Goal: Task Accomplishment & Management: Manage account settings

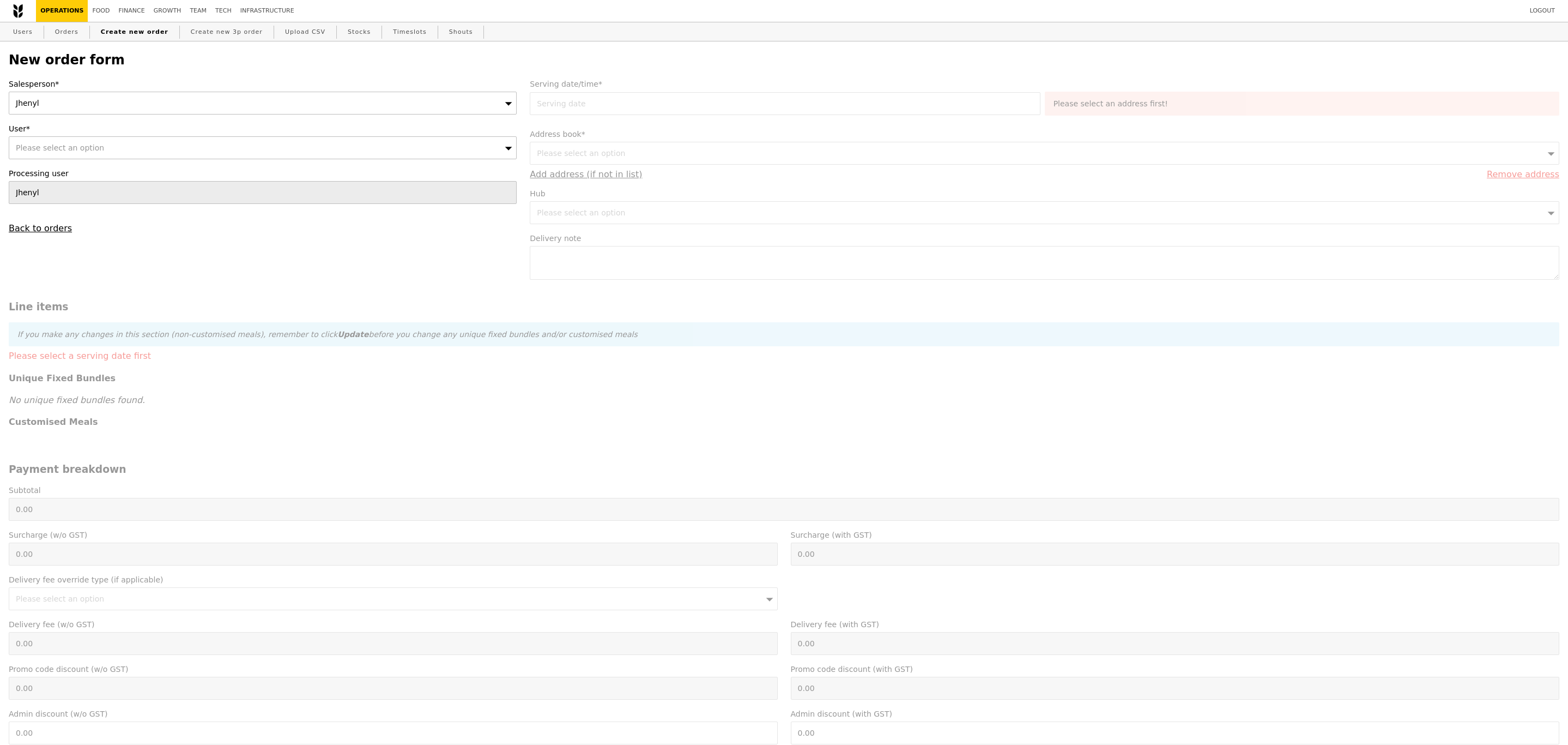
click at [200, 107] on div "Jhenyl" at bounding box center [262, 103] width 508 height 23
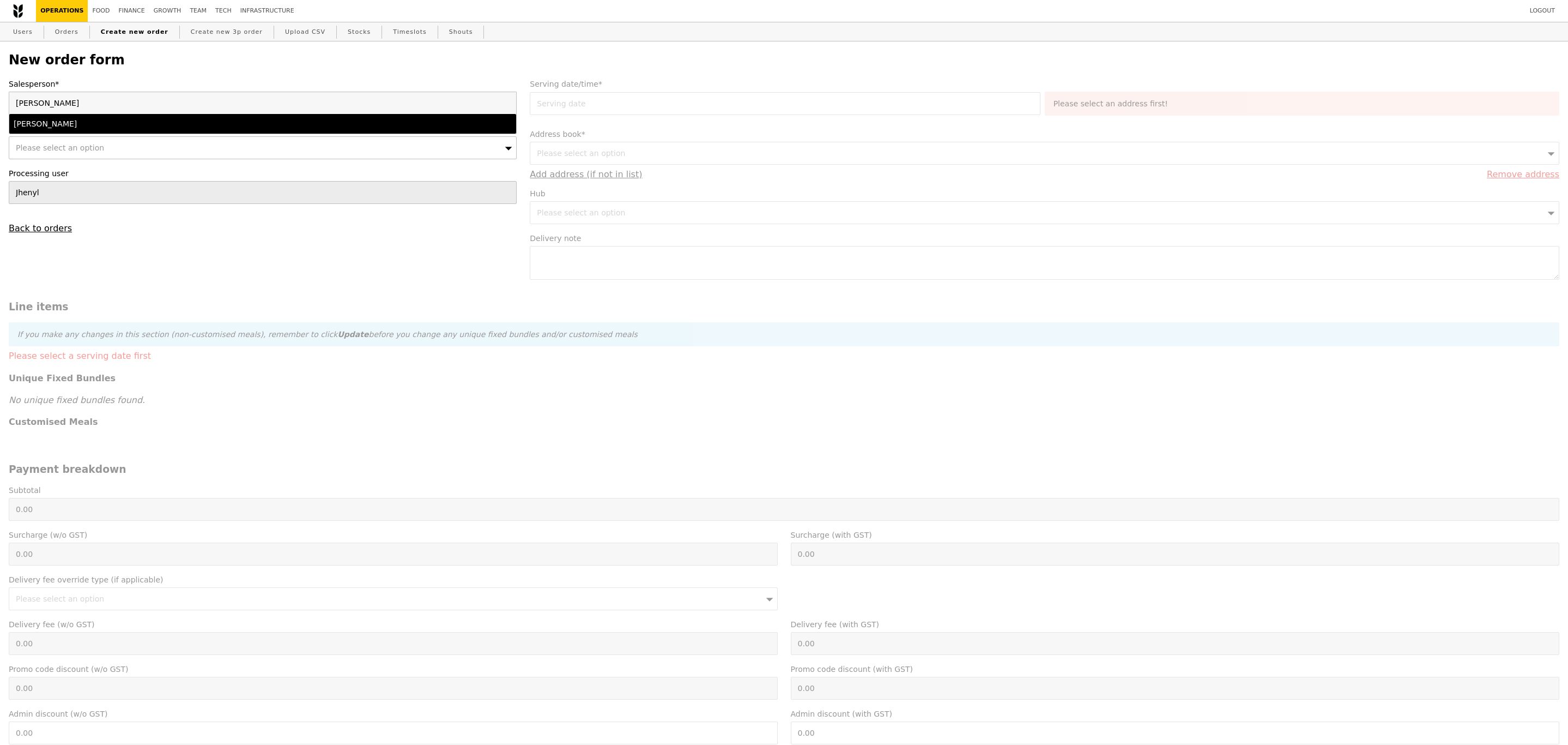
type input "[PERSON_NAME]"
click at [166, 123] on div "[PERSON_NAME]" at bounding box center [200, 123] width 374 height 10
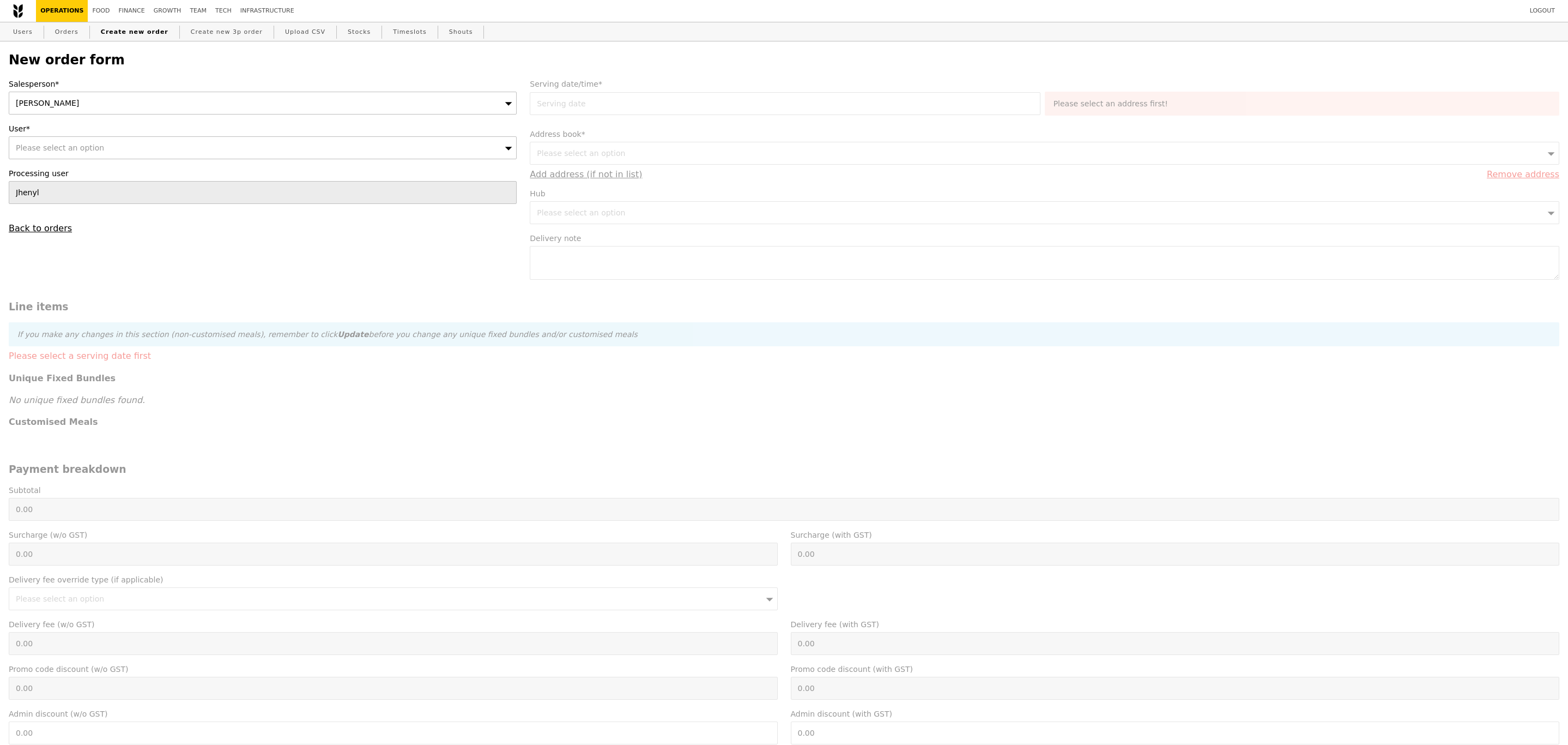
click at [144, 157] on div "Please select an option" at bounding box center [262, 147] width 508 height 23
type input "[EMAIL_ADDRESS][DOMAIN_NAME]"
type input "Confirm"
type input "[EMAIL_ADDRESS][DOMAIN_NAME]"
click at [132, 174] on div "[PERSON_NAME] ([EMAIL_ADDRESS][DOMAIN_NAME])" at bounding box center [200, 167] width 374 height 10
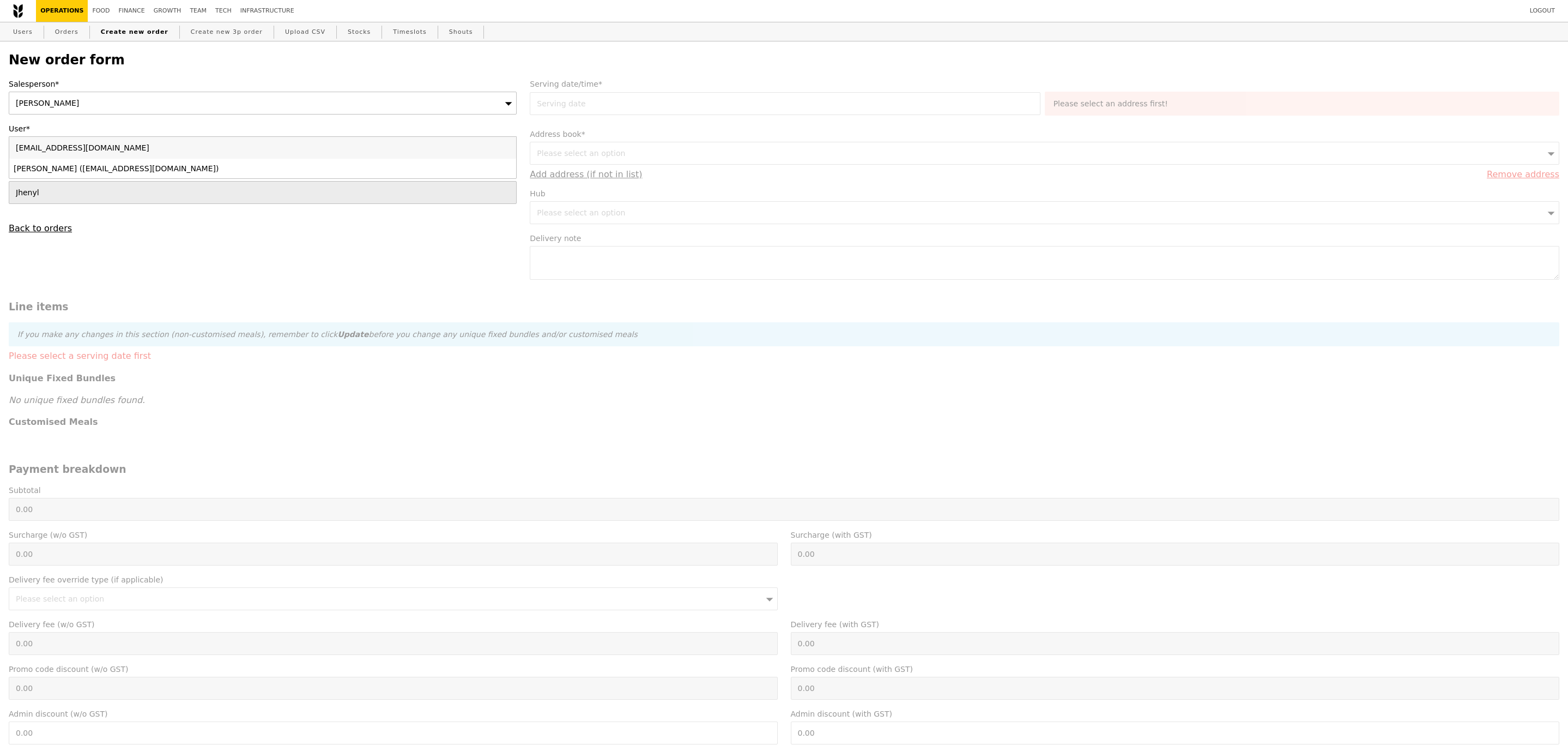
type input "Loading..."
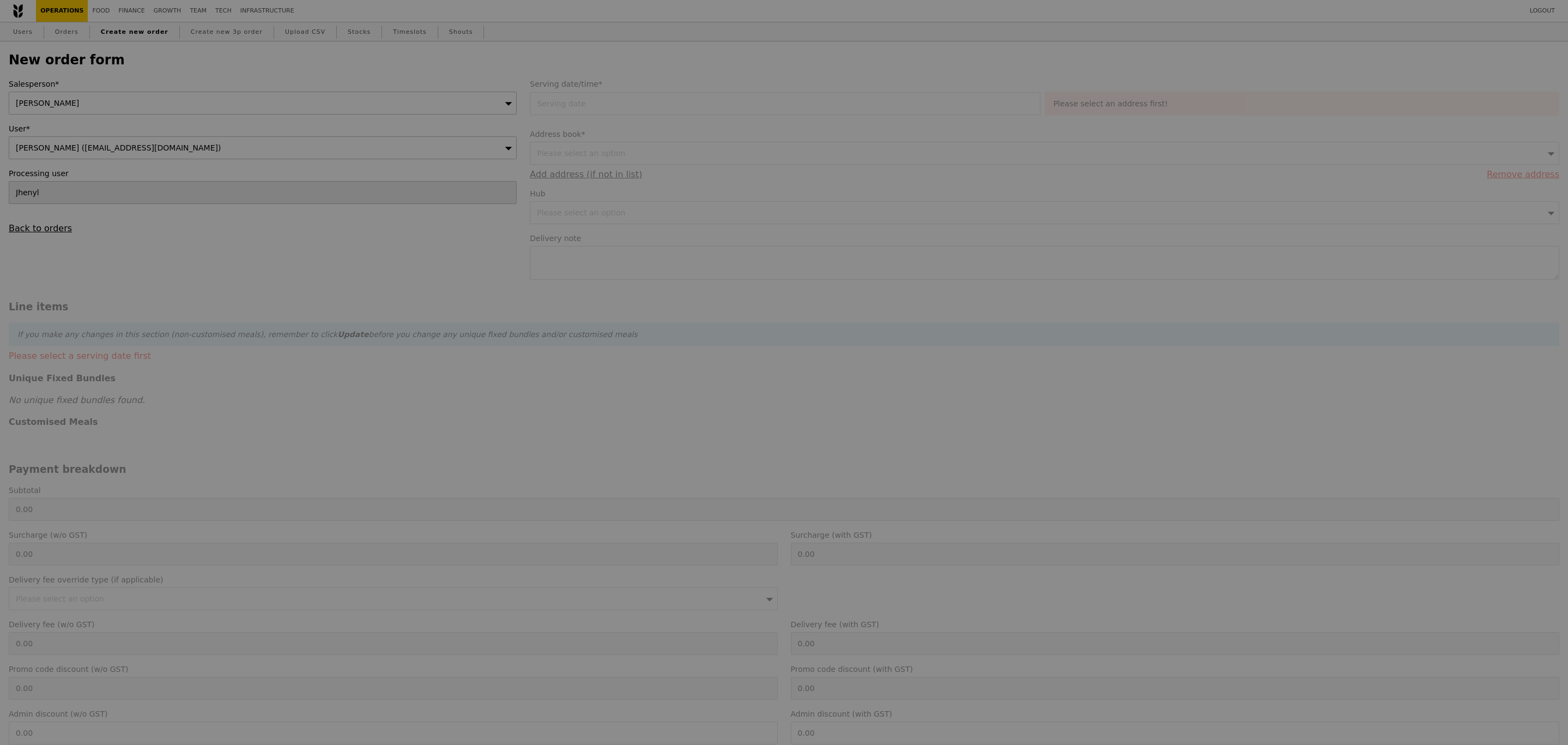
type input "9.08"
type input "9.90"
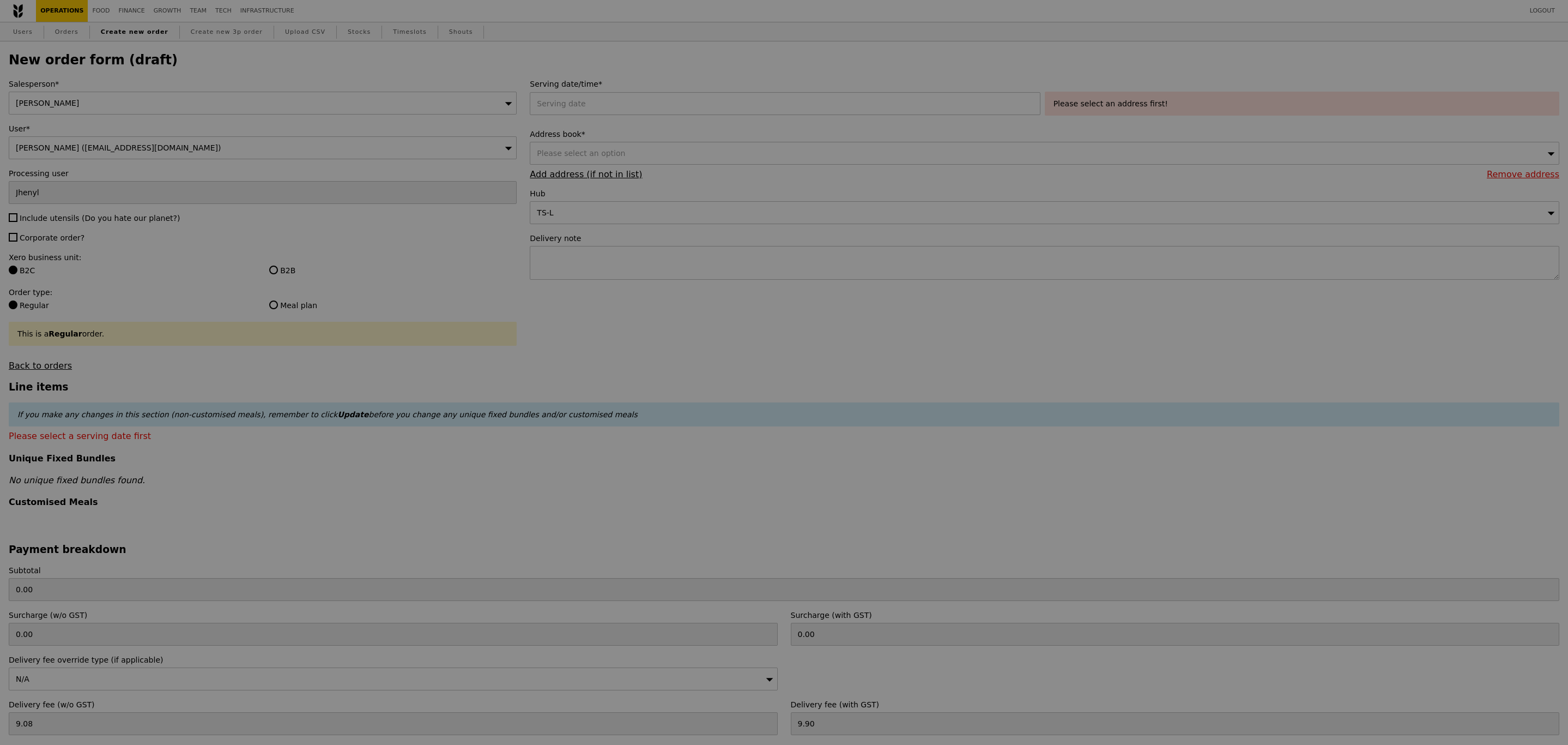
type input "Confirm"
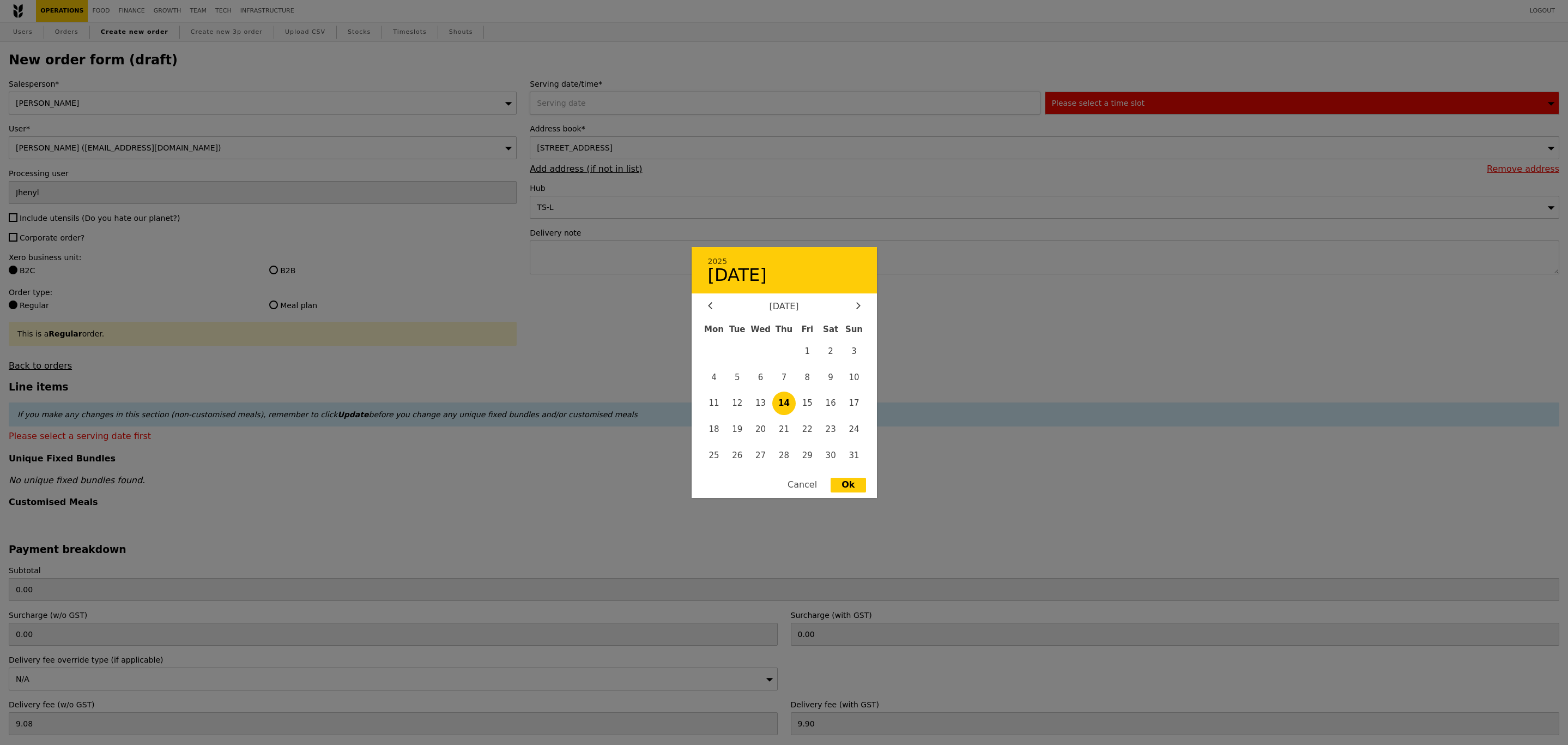
click at [698, 97] on div "2025 August [DATE] Tue Wed Thu Fri Sat Sun 1 2 3 4 5 6 7 8 9 10 11 12 13 14 15 …" at bounding box center [786, 103] width 514 height 23
click at [855, 304] on div at bounding box center [858, 306] width 10 height 10
click at [757, 402] on span "17" at bounding box center [760, 402] width 24 height 24
type input "[DATE]"
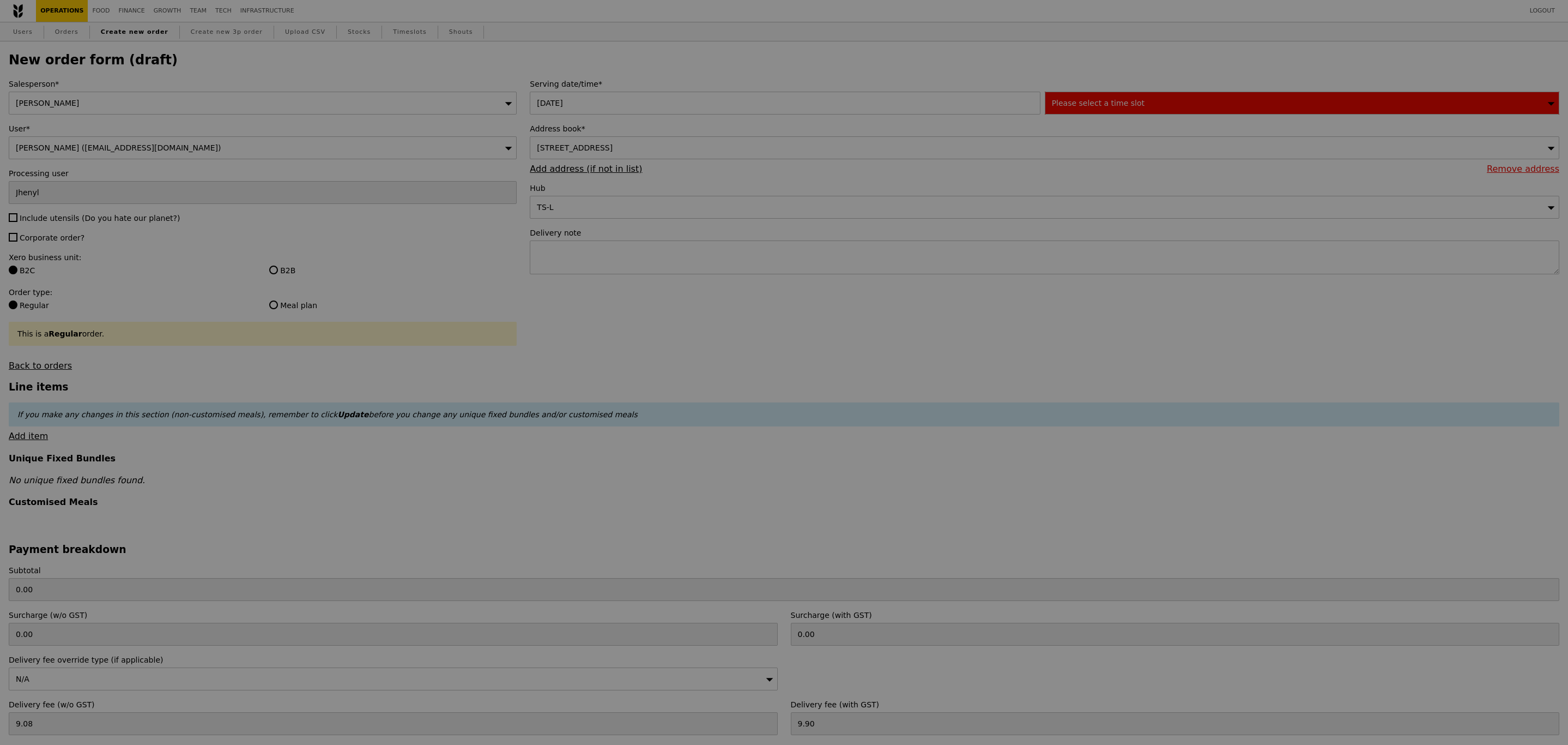
type input "Confirm"
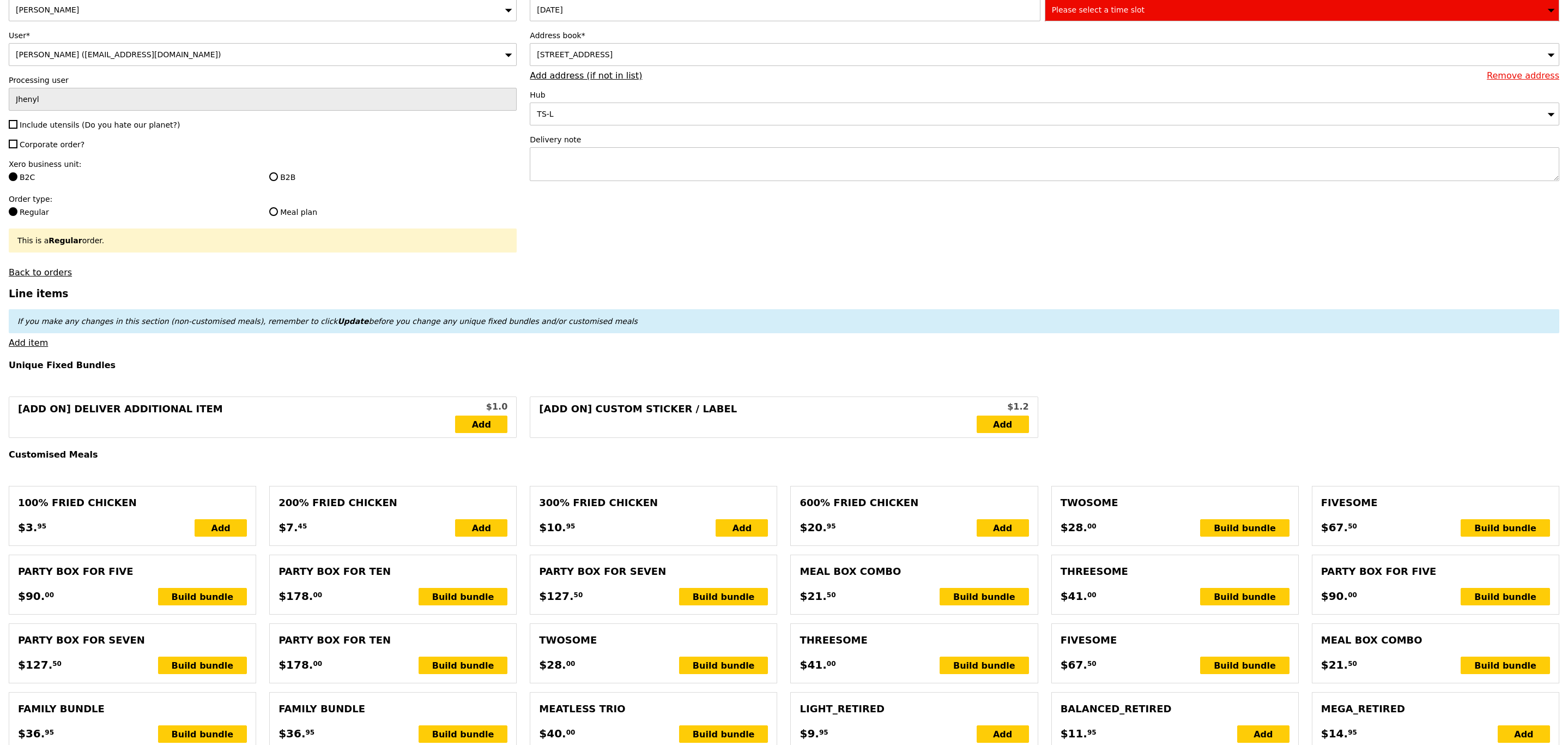
scroll to position [94, 0]
click at [15, 123] on input "Include utensils (Do you hate our planet?)" at bounding box center [12, 123] width 9 height 9
checkbox input "true"
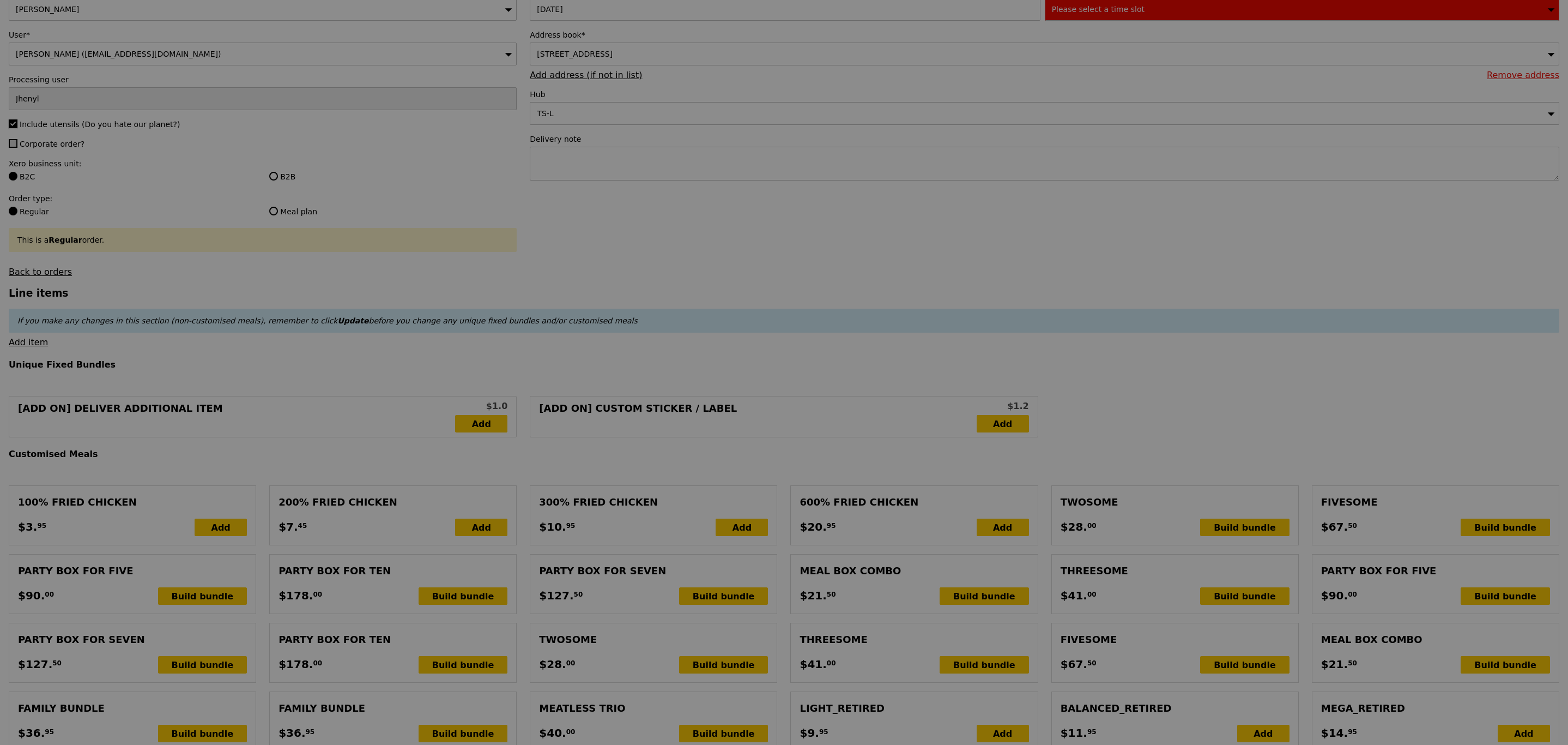
type input "Confirm"
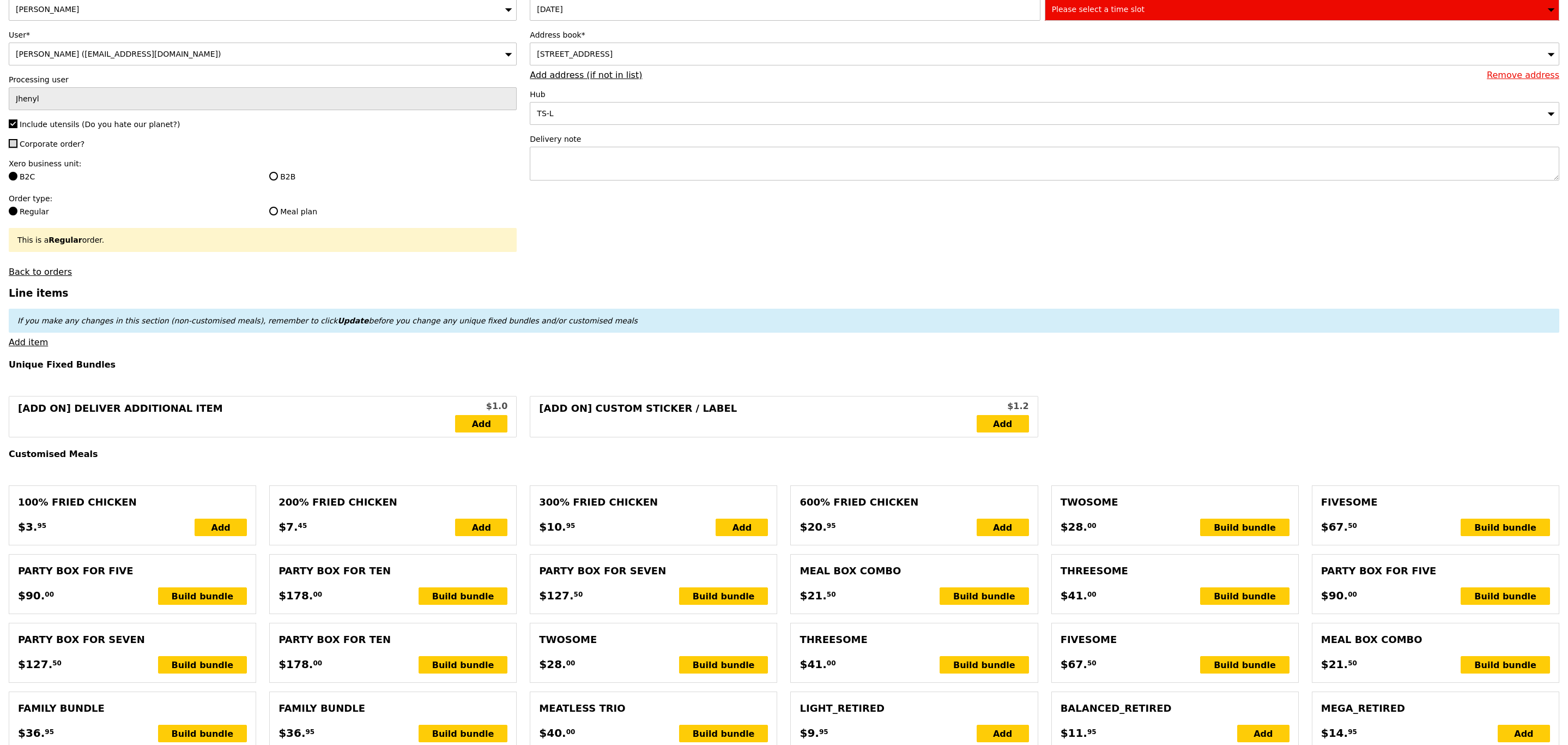
click at [13, 143] on input "Corporate order?" at bounding box center [12, 143] width 9 height 9
checkbox input "true"
click at [271, 178] on input "B2B" at bounding box center [273, 175] width 9 height 9
radio input "true"
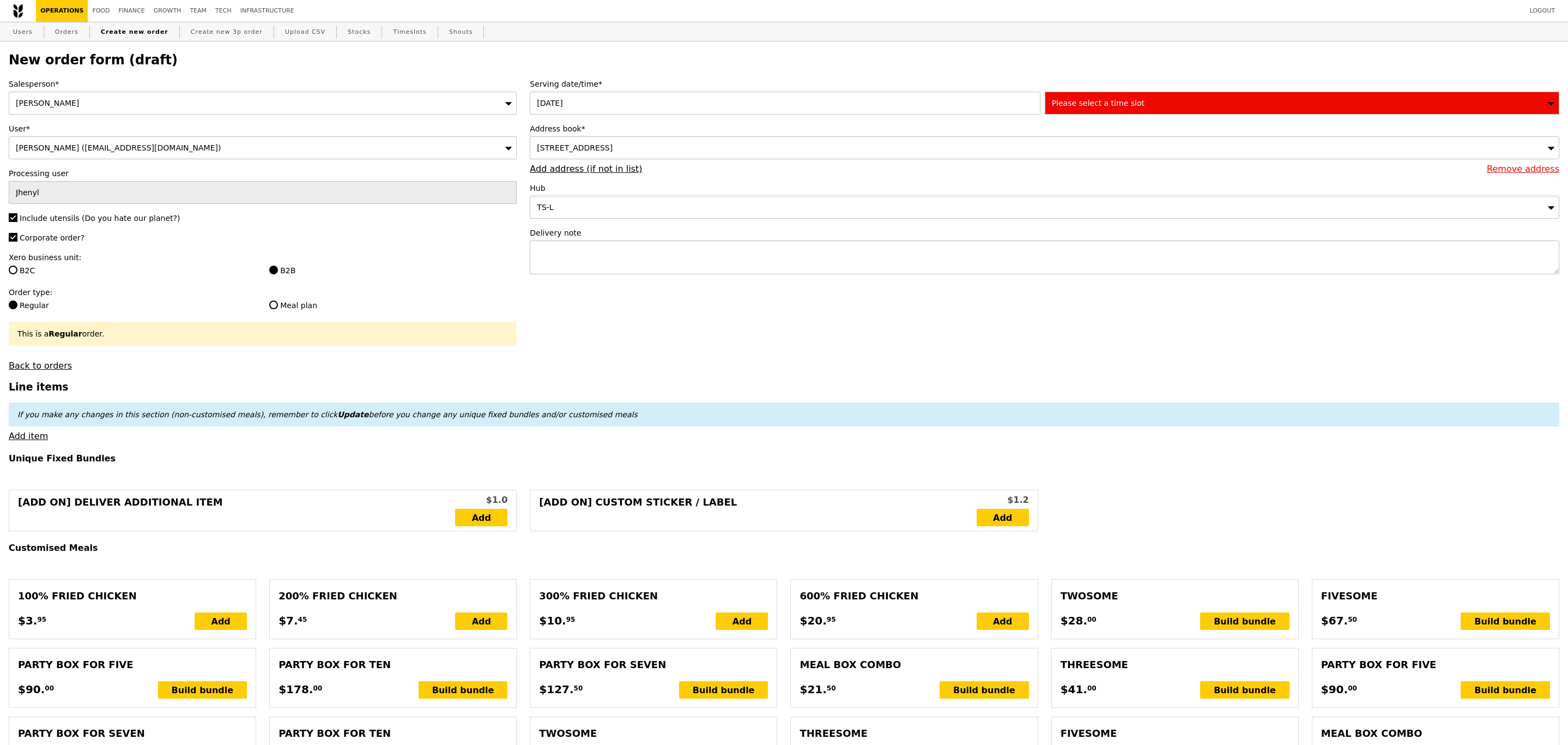
click at [1066, 89] on label "Serving date/time*" at bounding box center [1044, 84] width 1029 height 10
click at [1073, 110] on div "Please select a time slot" at bounding box center [1301, 103] width 514 height 23
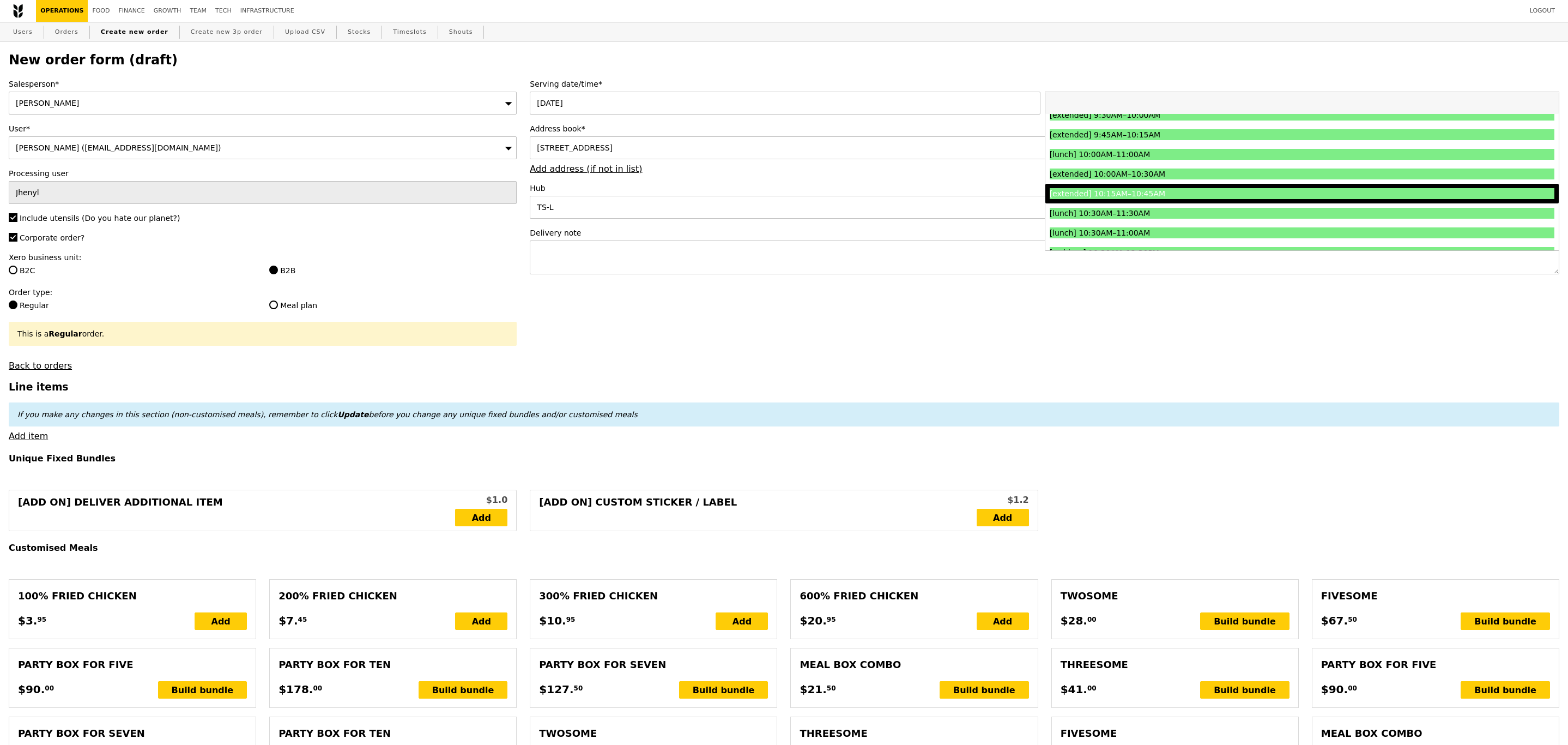
scroll to position [218, 0]
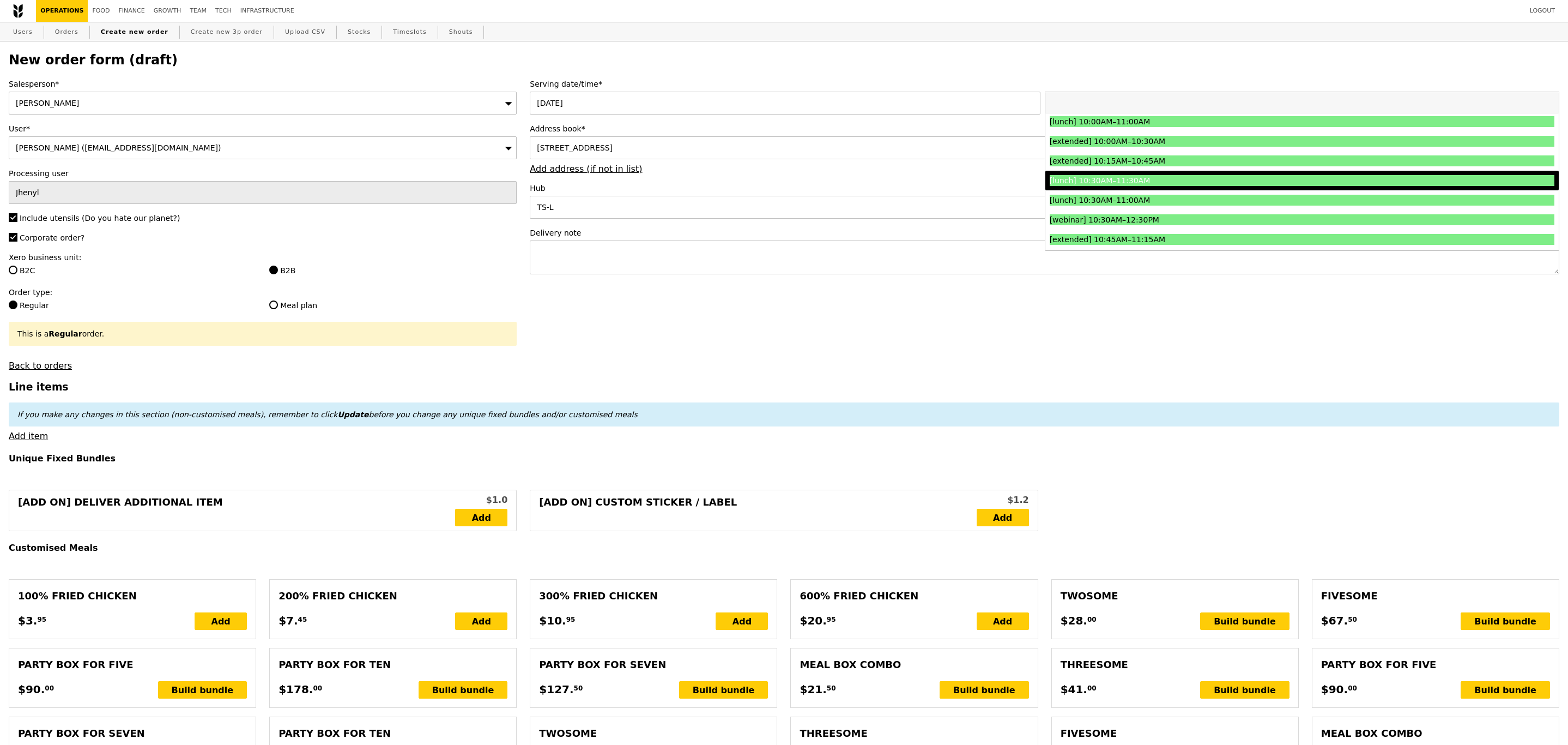
click at [1134, 181] on div "[lunch] 10:30AM–11:30AM" at bounding box center [1239, 180] width 378 height 10
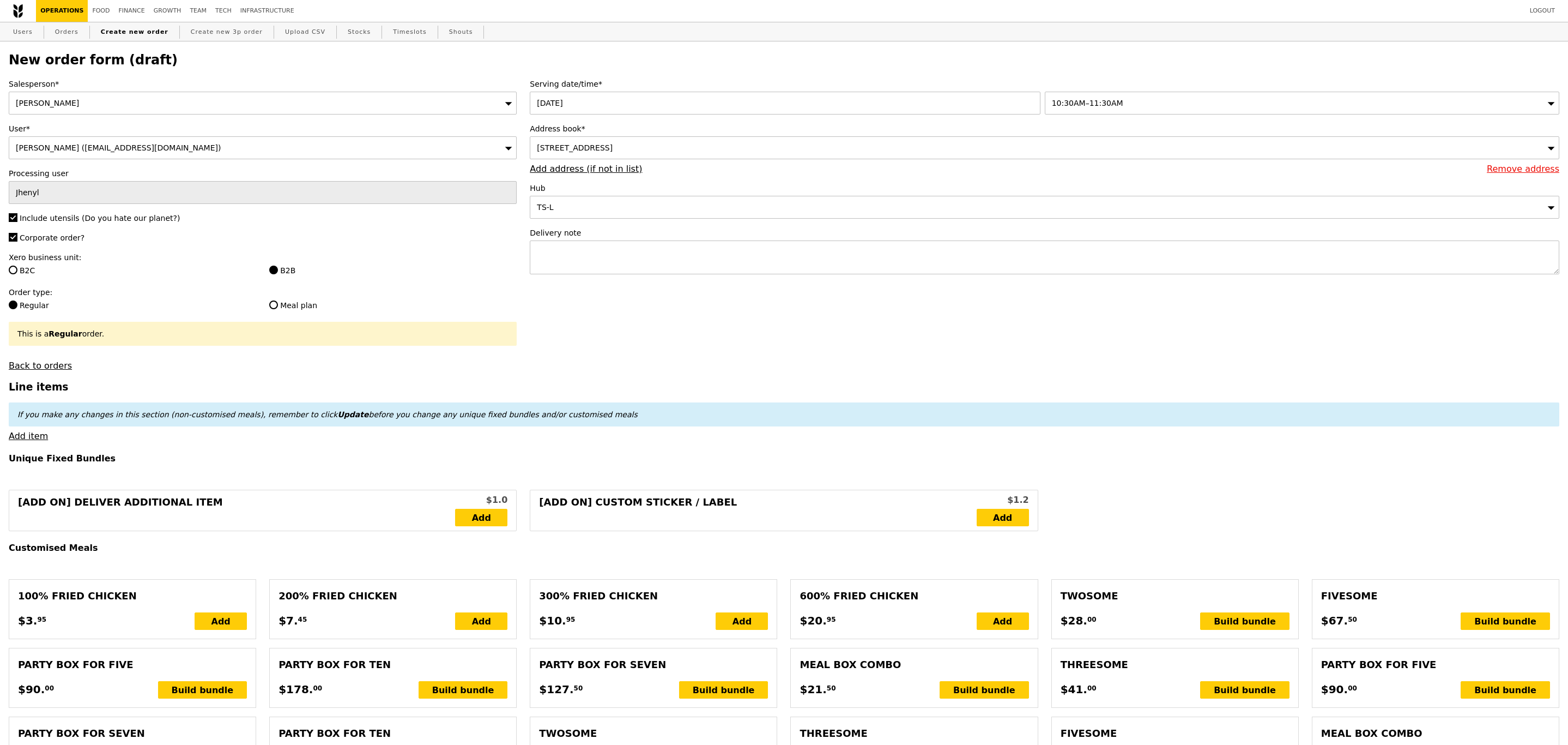
type input "Confirm"
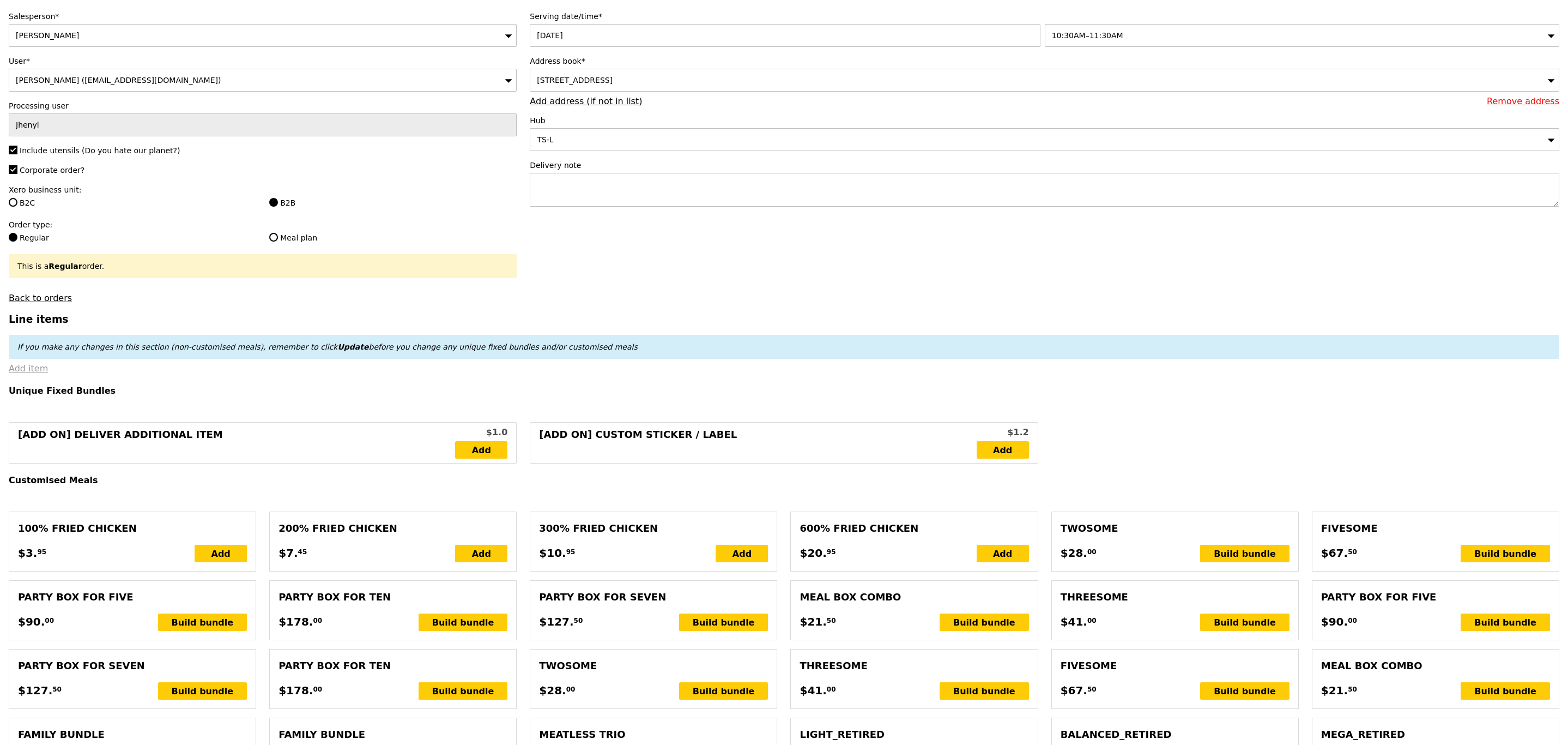
click at [30, 374] on link "Add item" at bounding box center [28, 368] width 39 height 10
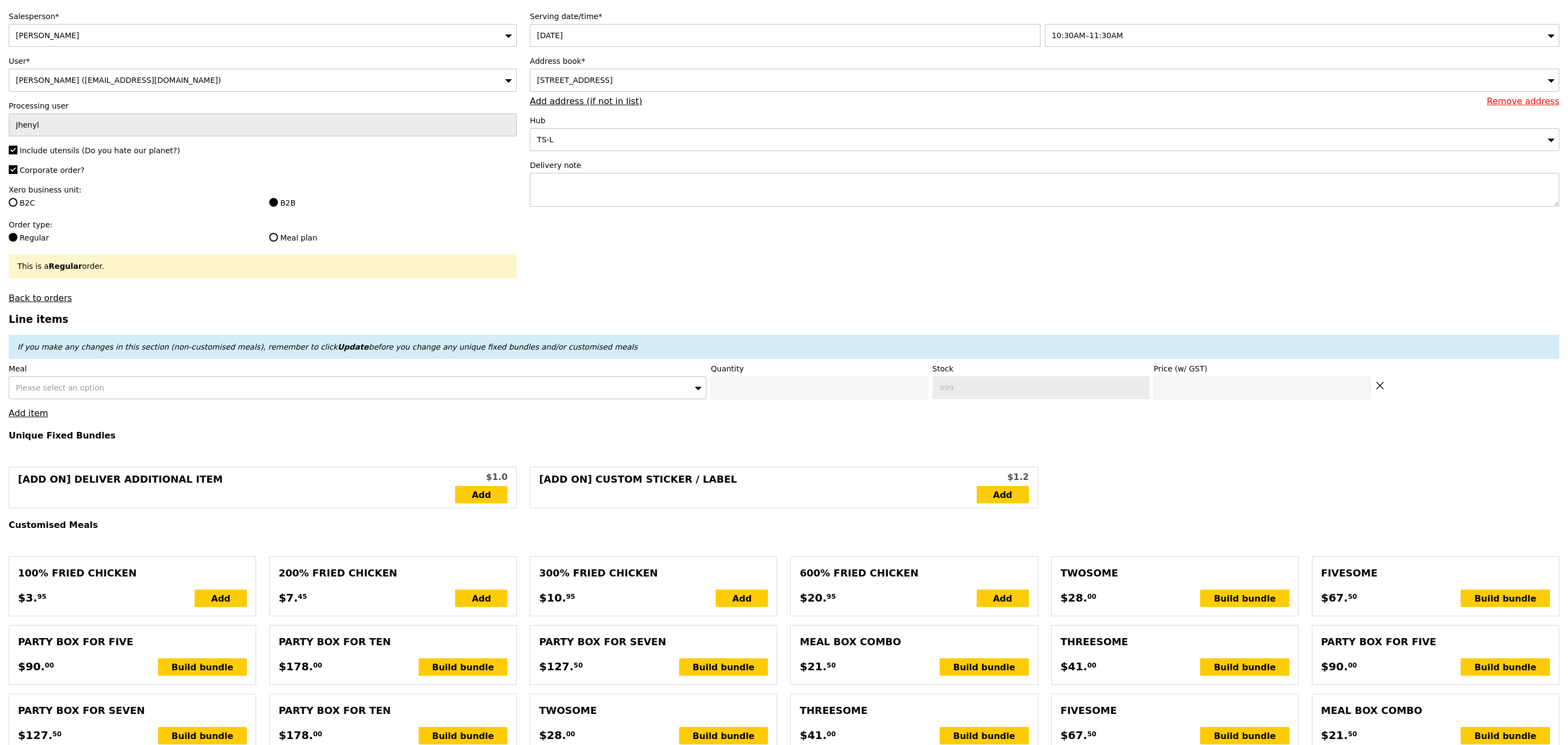
click at [126, 386] on div "Please select an option" at bounding box center [357, 387] width 697 height 23
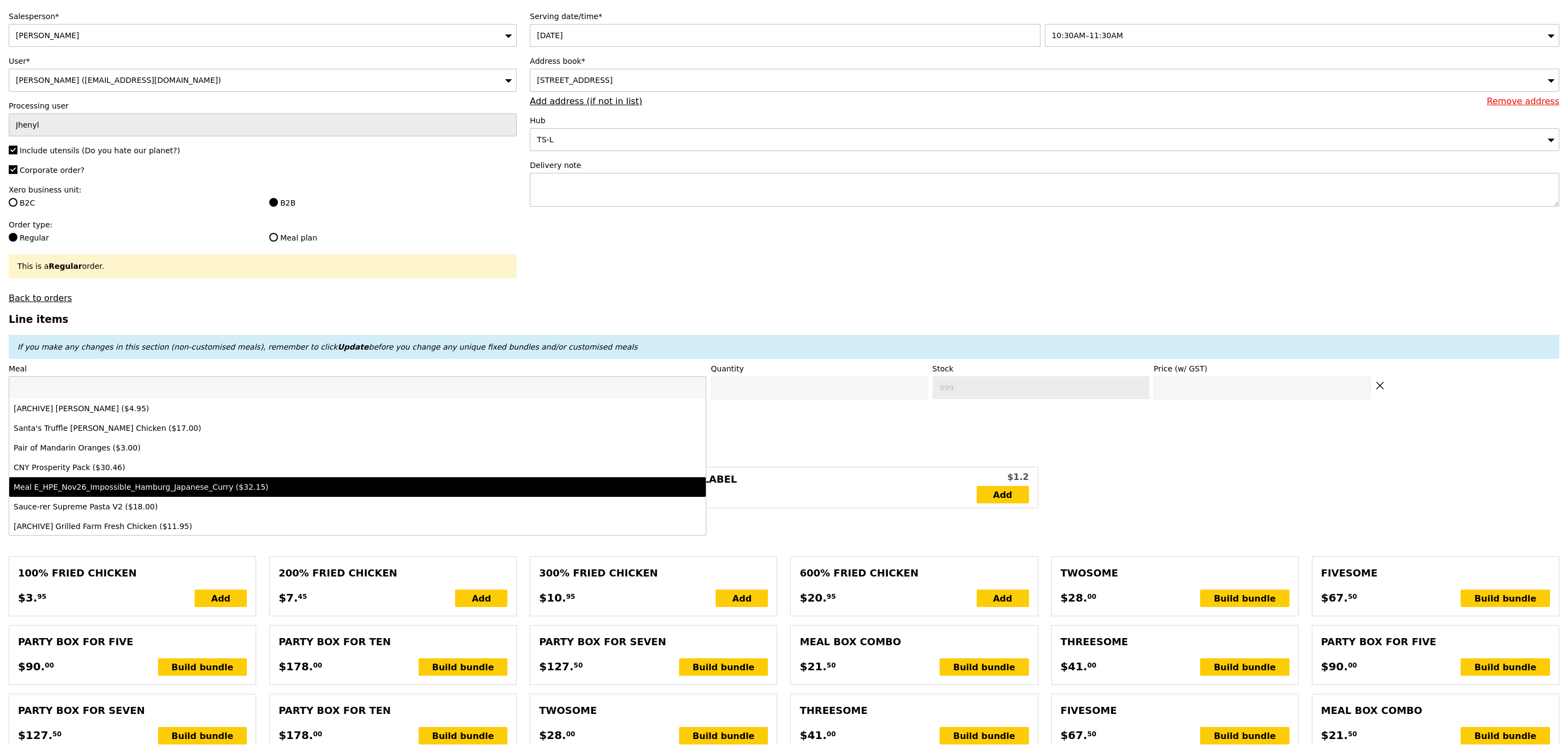
scroll to position [0, 0]
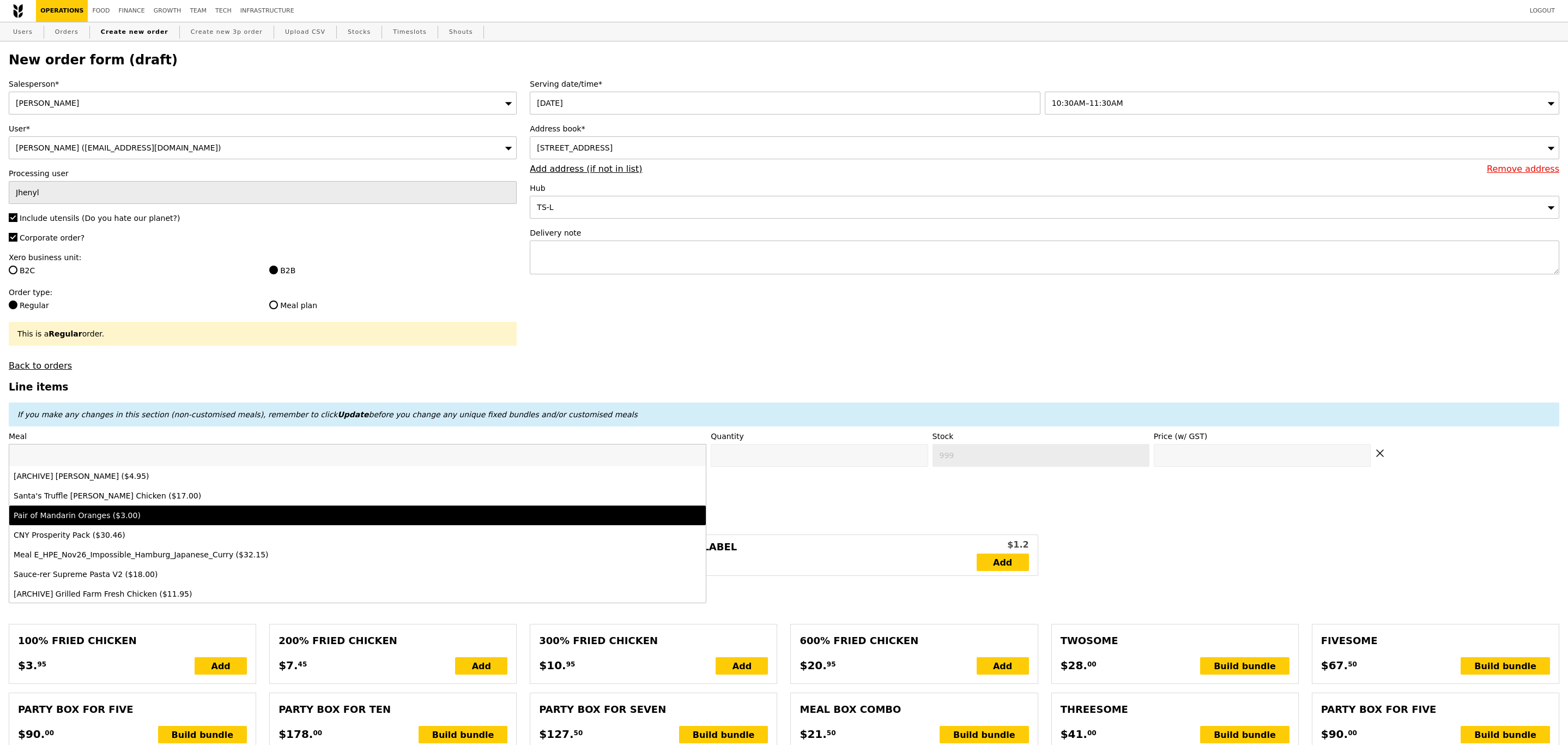
click at [546, 245] on div "Delivery note" at bounding box center [1044, 252] width 1029 height 49
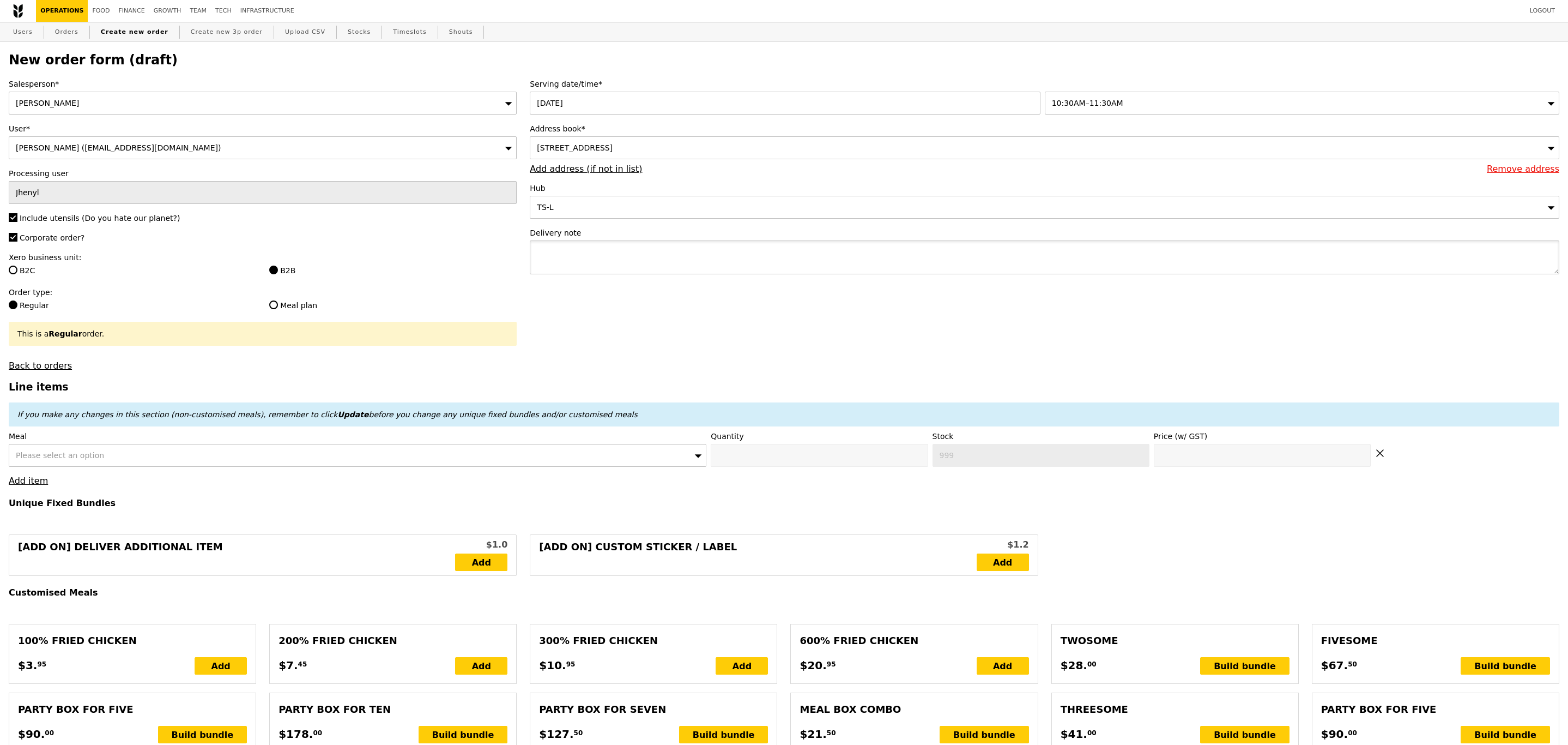
click at [543, 257] on textarea at bounding box center [1044, 258] width 1029 height 34
paste textarea "Delivery address : [STREET_ADDRESS]"
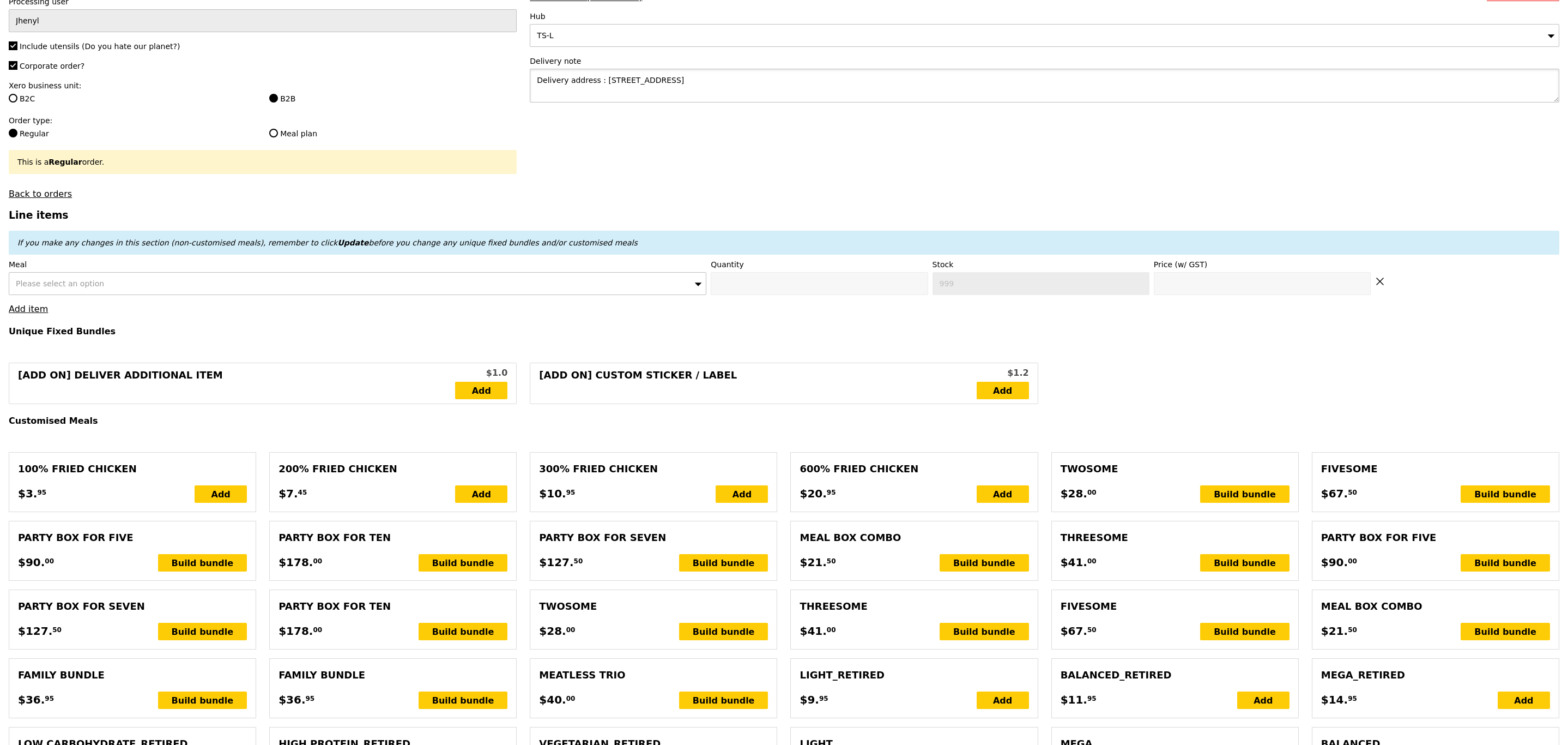
scroll to position [174, 0]
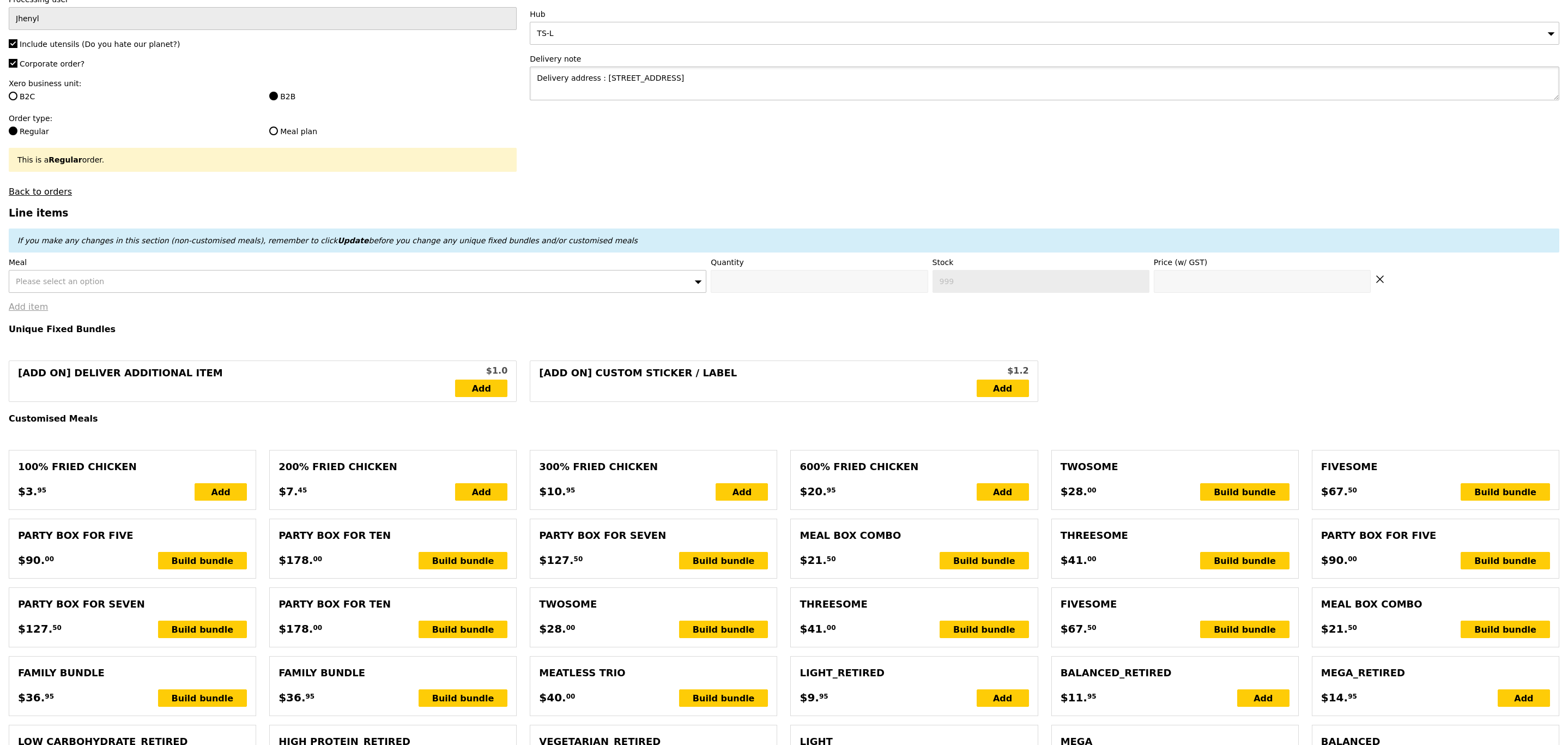
type textarea "Delivery address : [STREET_ADDRESS]"
click at [27, 312] on link "Add item" at bounding box center [28, 306] width 39 height 10
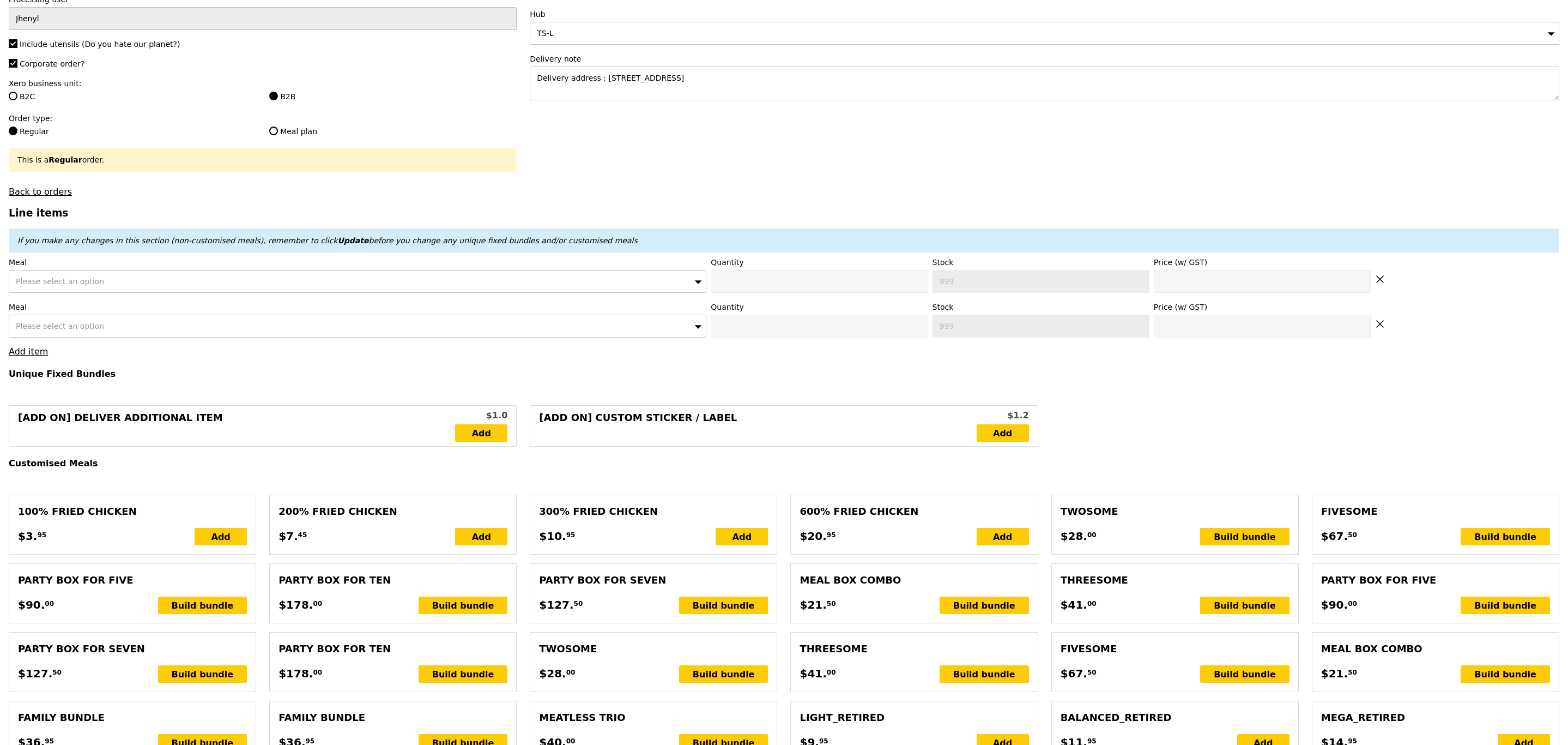
click at [74, 281] on div "Please select an option" at bounding box center [357, 282] width 697 height 23
type input "Confirm"
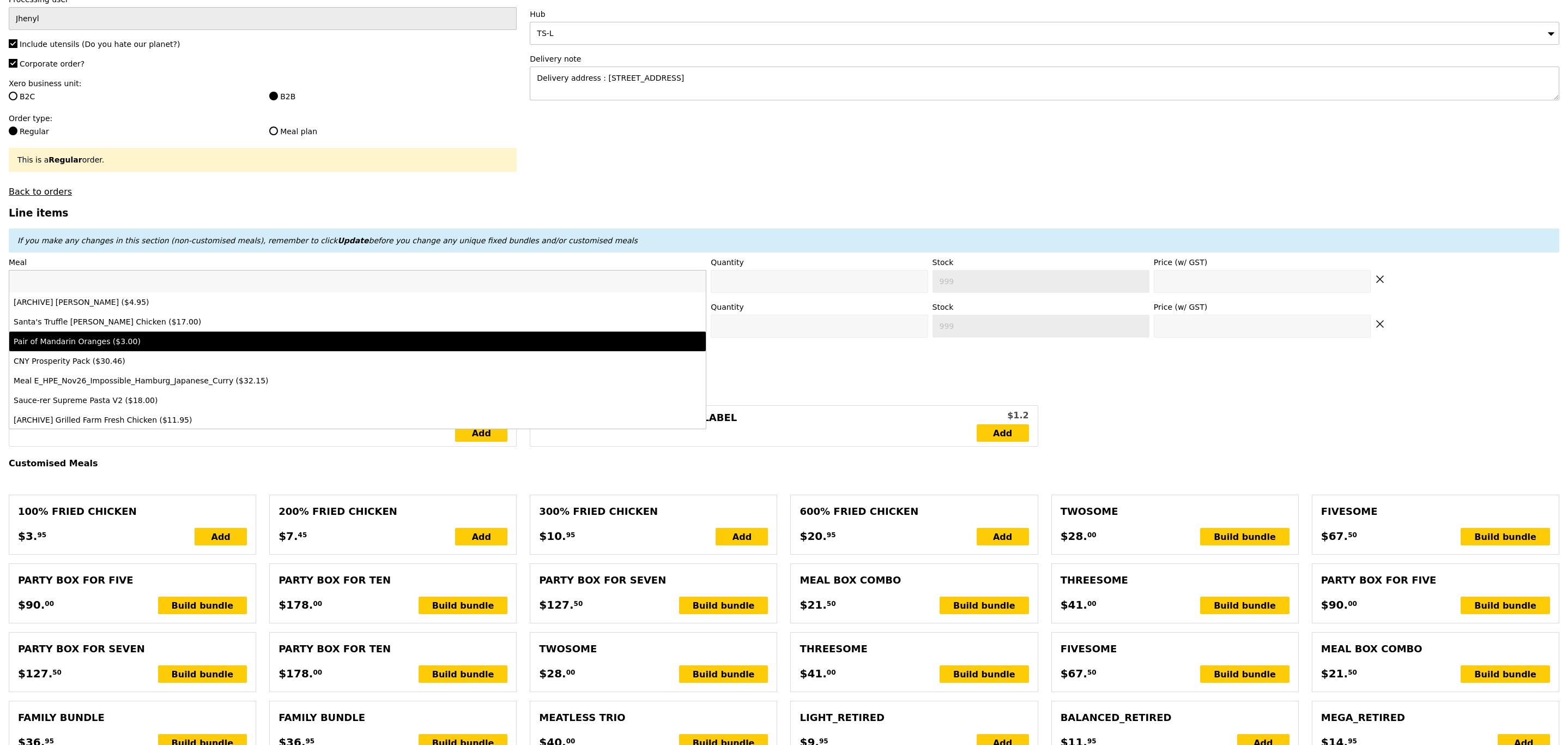
click at [74, 281] on input "search" at bounding box center [358, 281] width 696 height 22
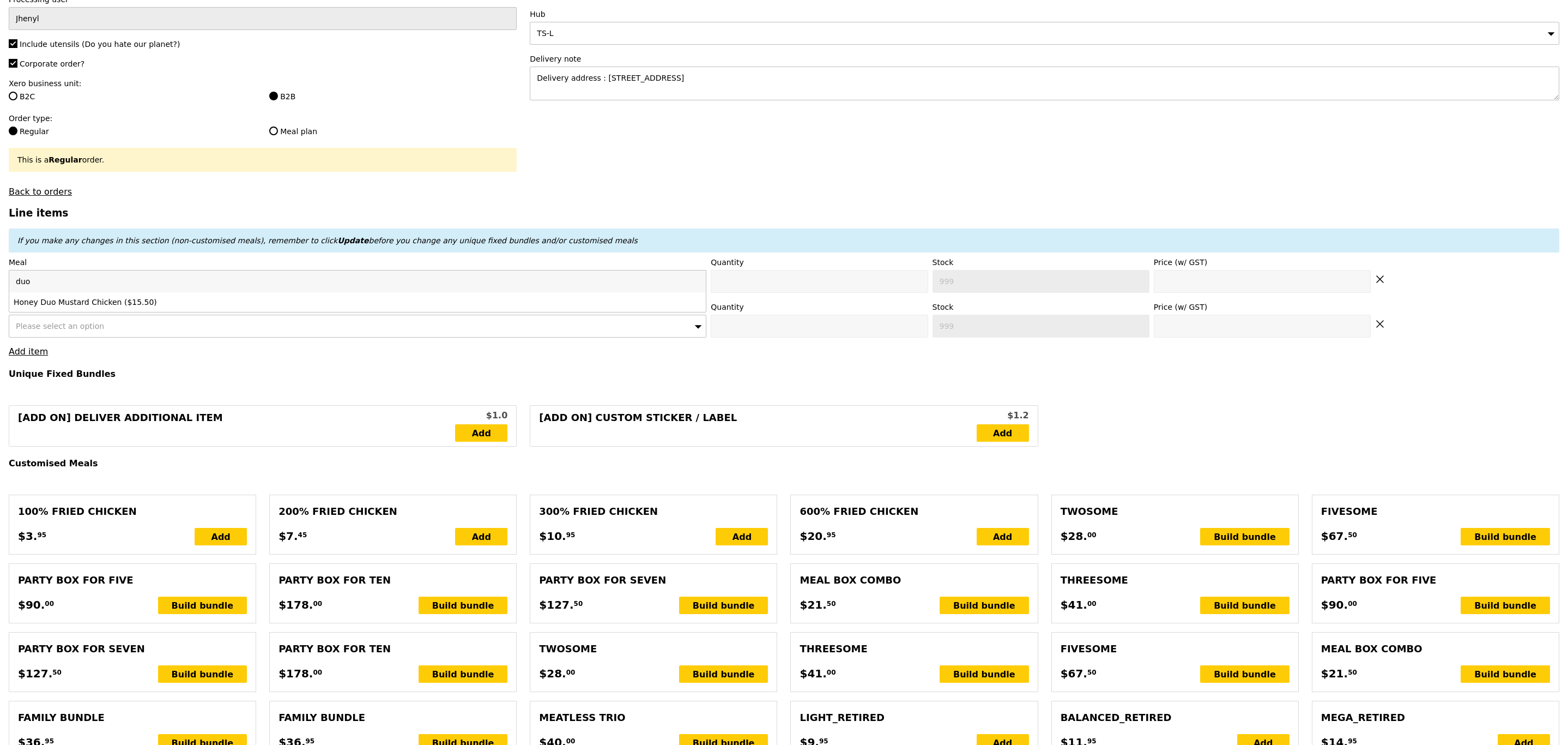
type input "duo"
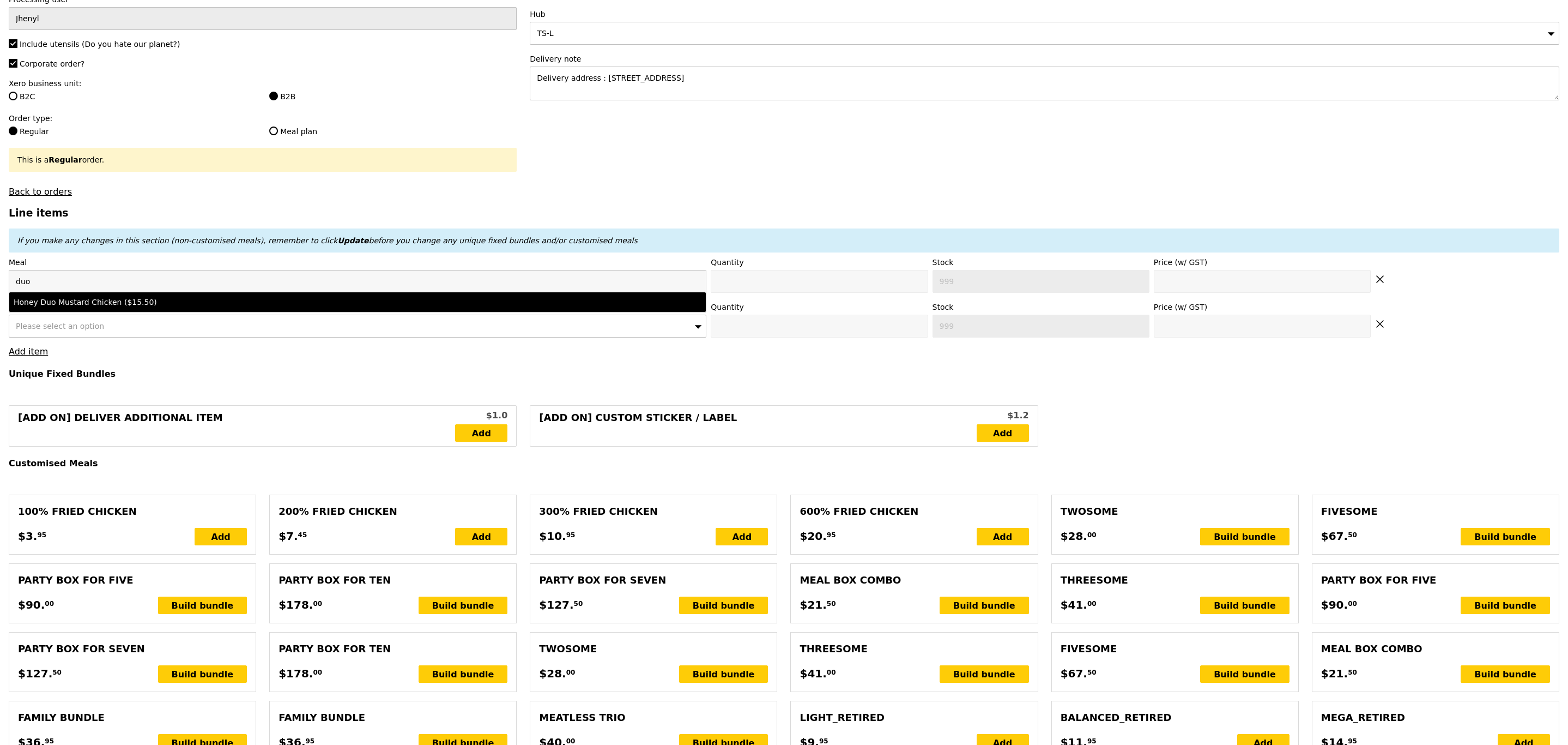
click at [102, 304] on div "Honey Duo Mustard Chicken ($15.50)" at bounding box center [271, 302] width 516 height 10
type input "Confirm anyway"
type input "0"
type input "15.5"
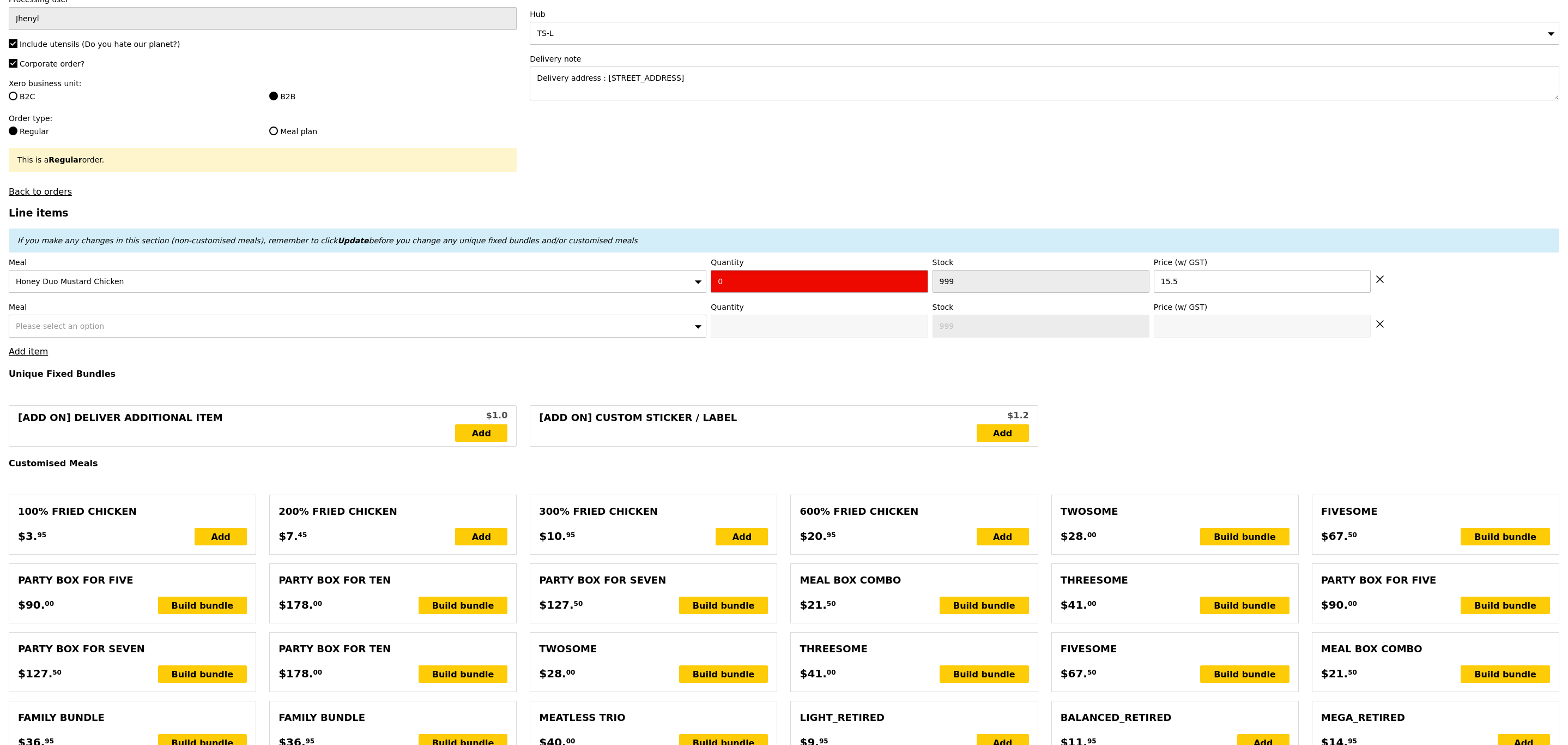
click at [762, 283] on input "0" at bounding box center [819, 282] width 217 height 23
type input "Confirm"
type input "12"
click at [137, 336] on div "Please select an option" at bounding box center [357, 326] width 697 height 23
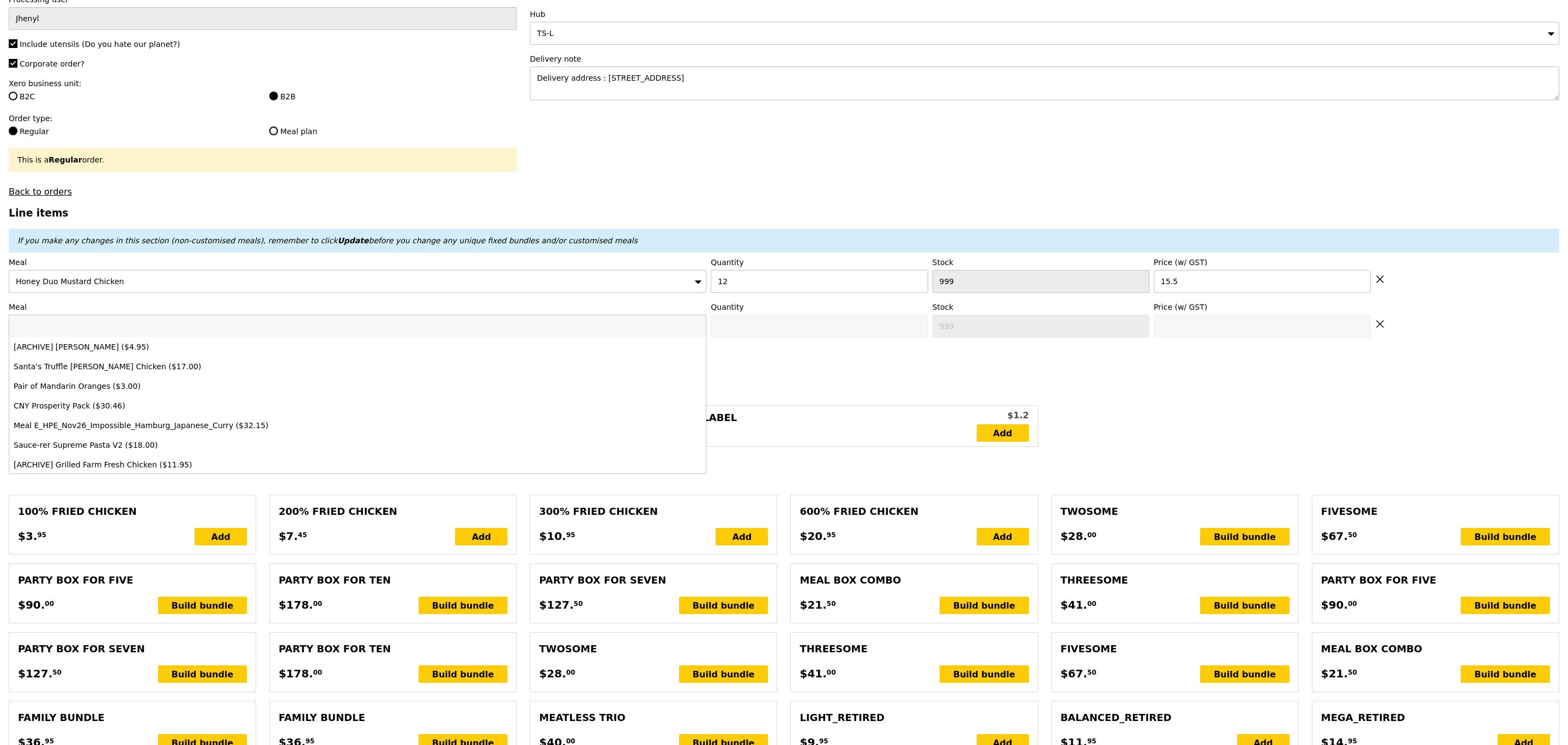
type input "Loading..."
type input "186.00"
type input "3.62"
type input "3.95"
type input "189.95"
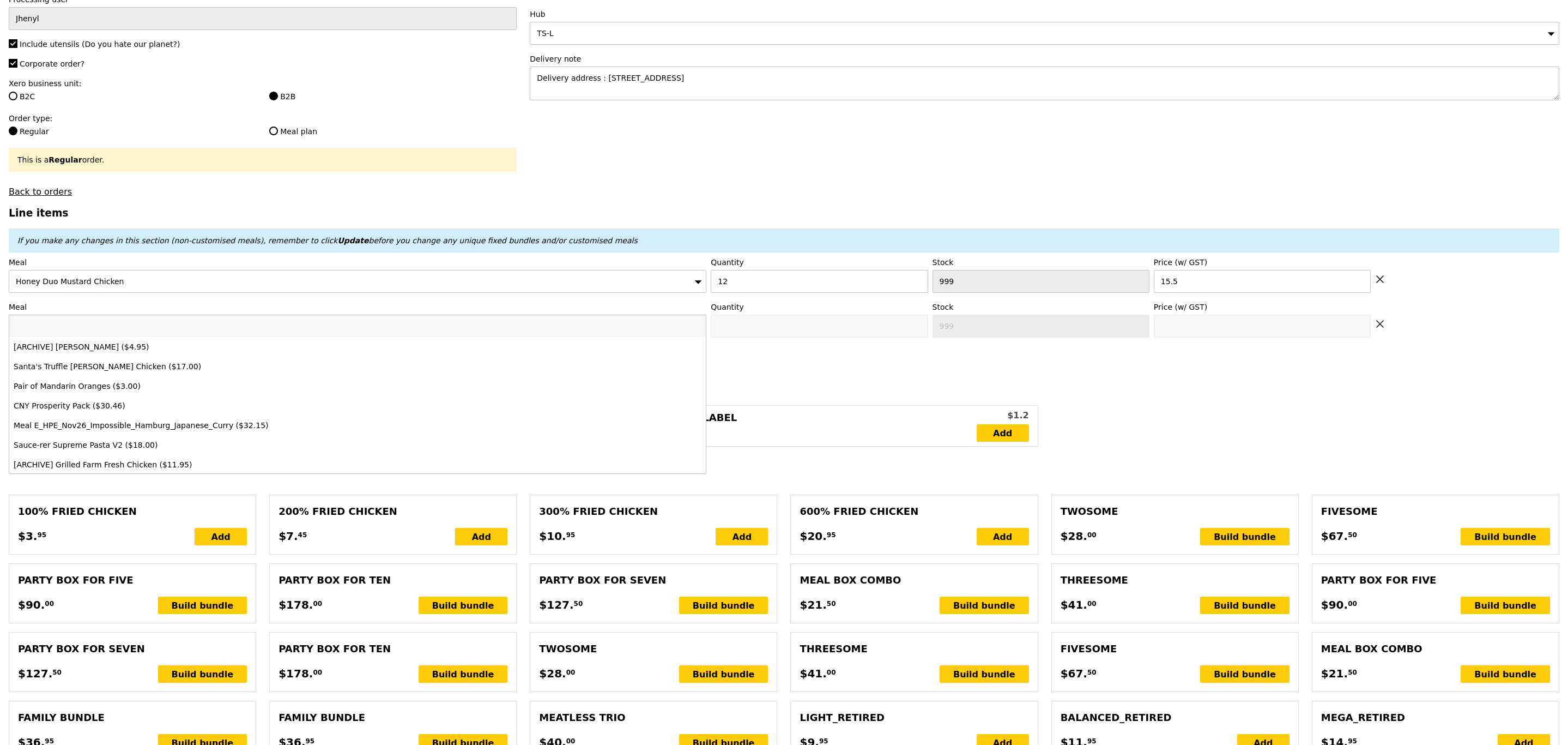
type input "Confirm"
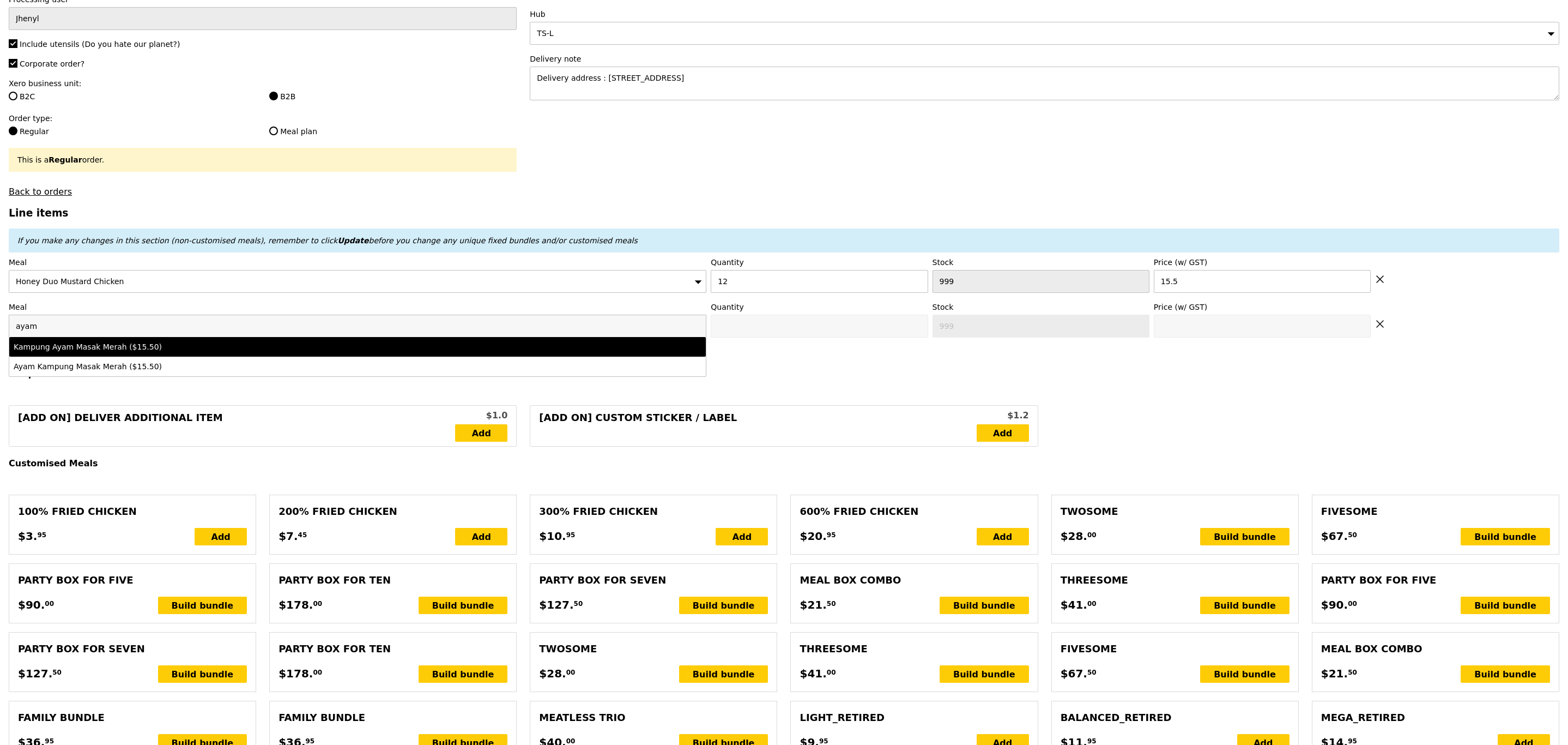
type input "ayam"
click at [138, 348] on li "Kampung Ayam Masak Merah ($15.50)" at bounding box center [358, 346] width 696 height 20
type input "Confirm anyway"
type input "0"
type input "15.5"
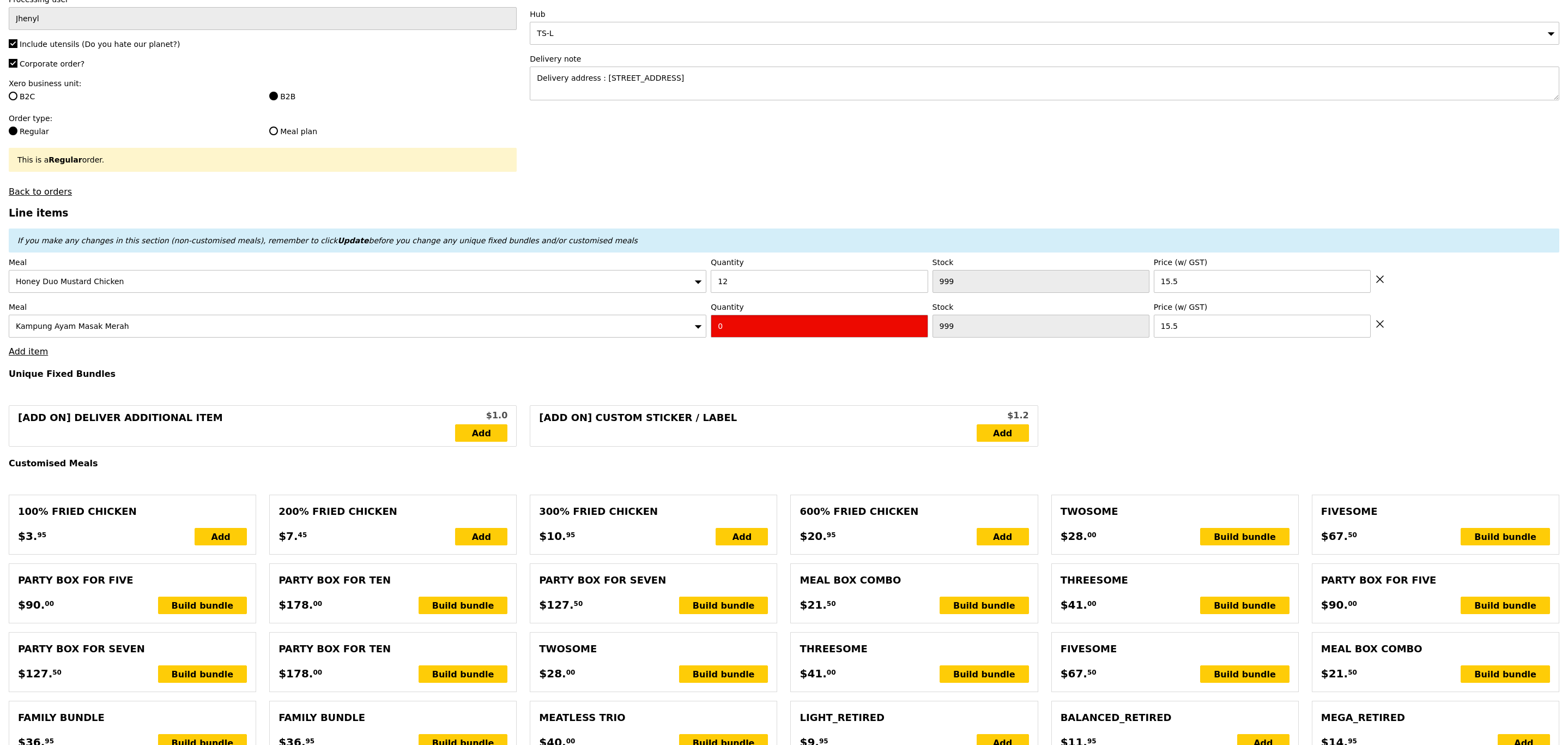
click at [744, 334] on input "0" at bounding box center [819, 326] width 217 height 23
type input "Confirm"
type input "10"
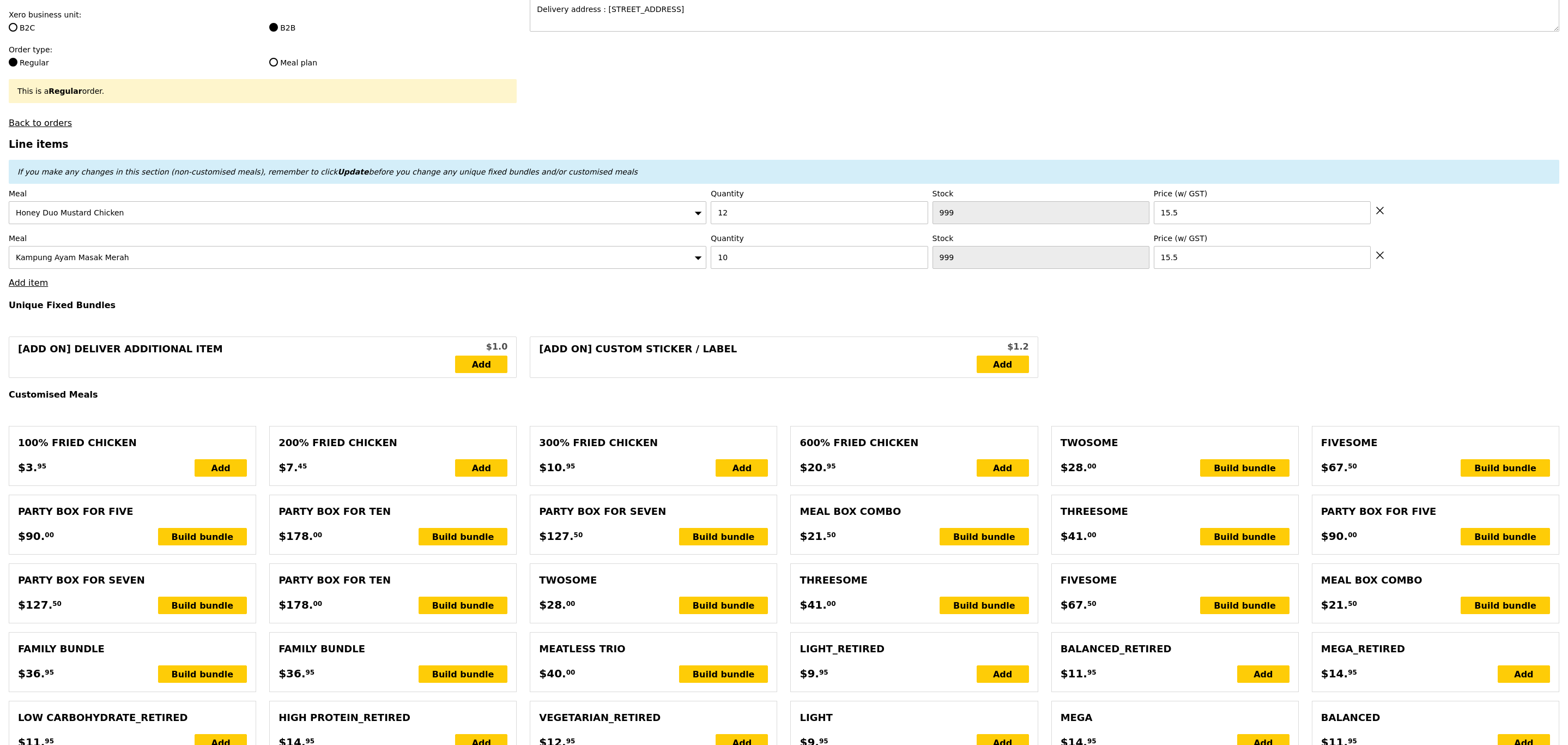
scroll to position [266, 0]
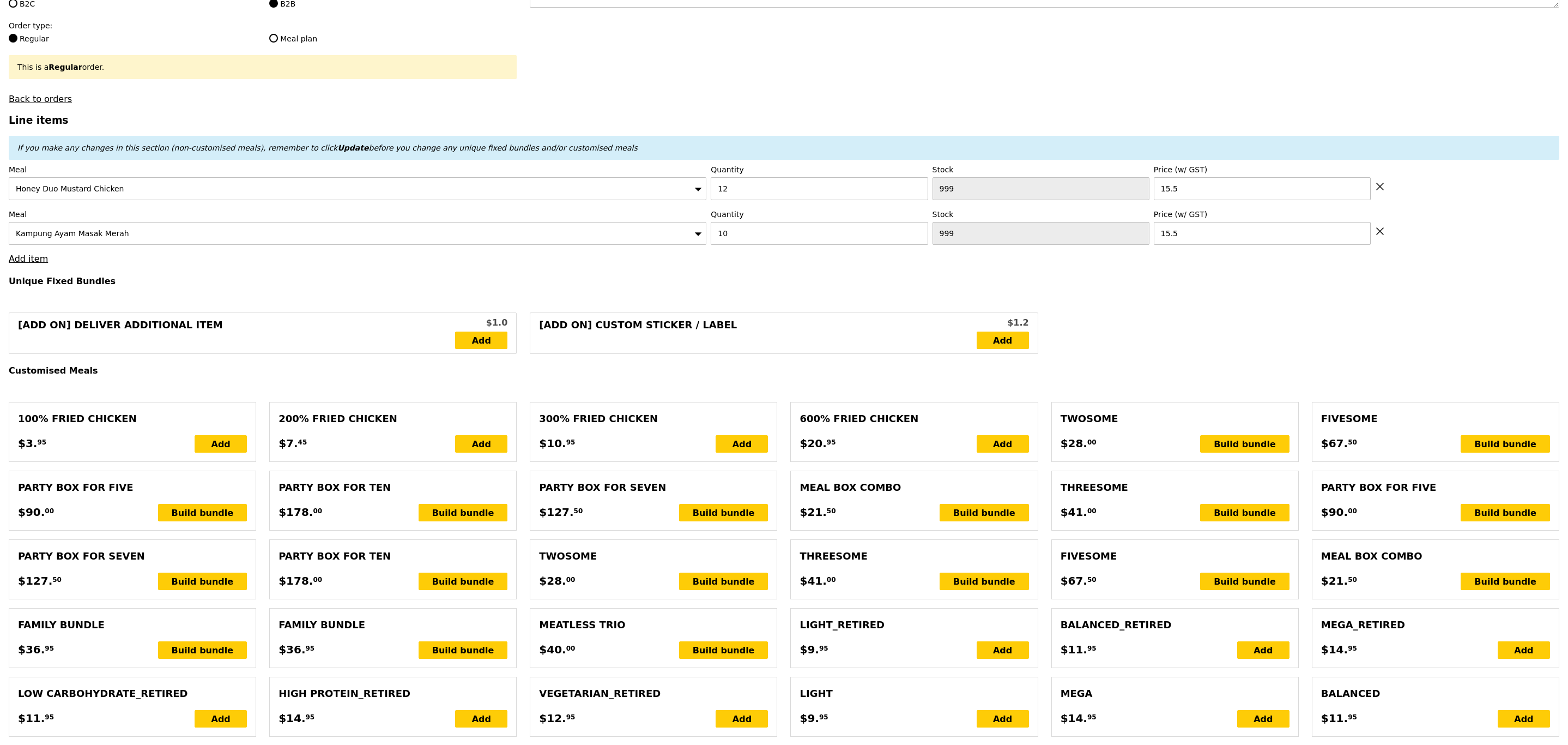
type input "Loading..."
type input "341.00"
type input "344.95"
type input "Confirm"
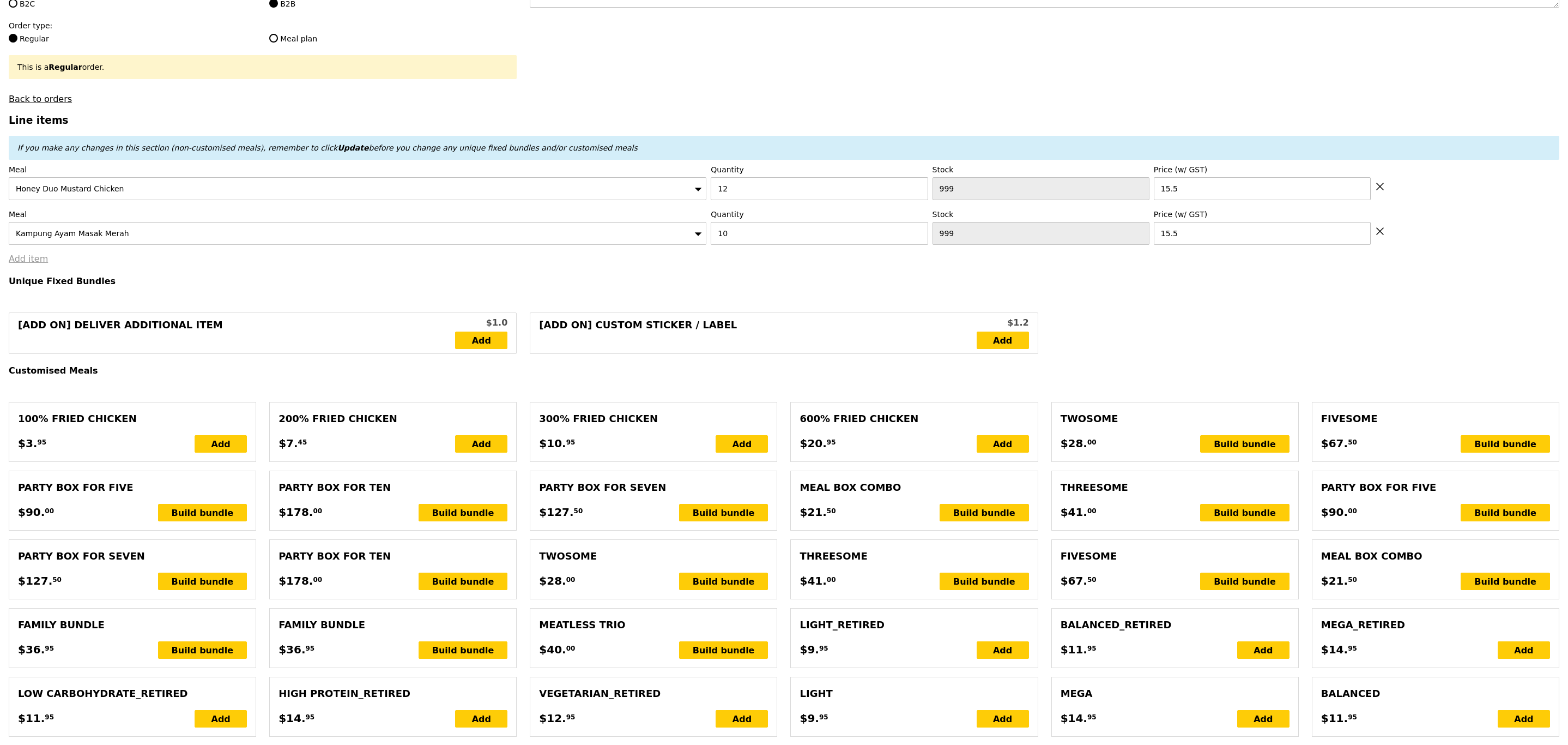
click at [30, 264] on link "Add item" at bounding box center [28, 258] width 39 height 10
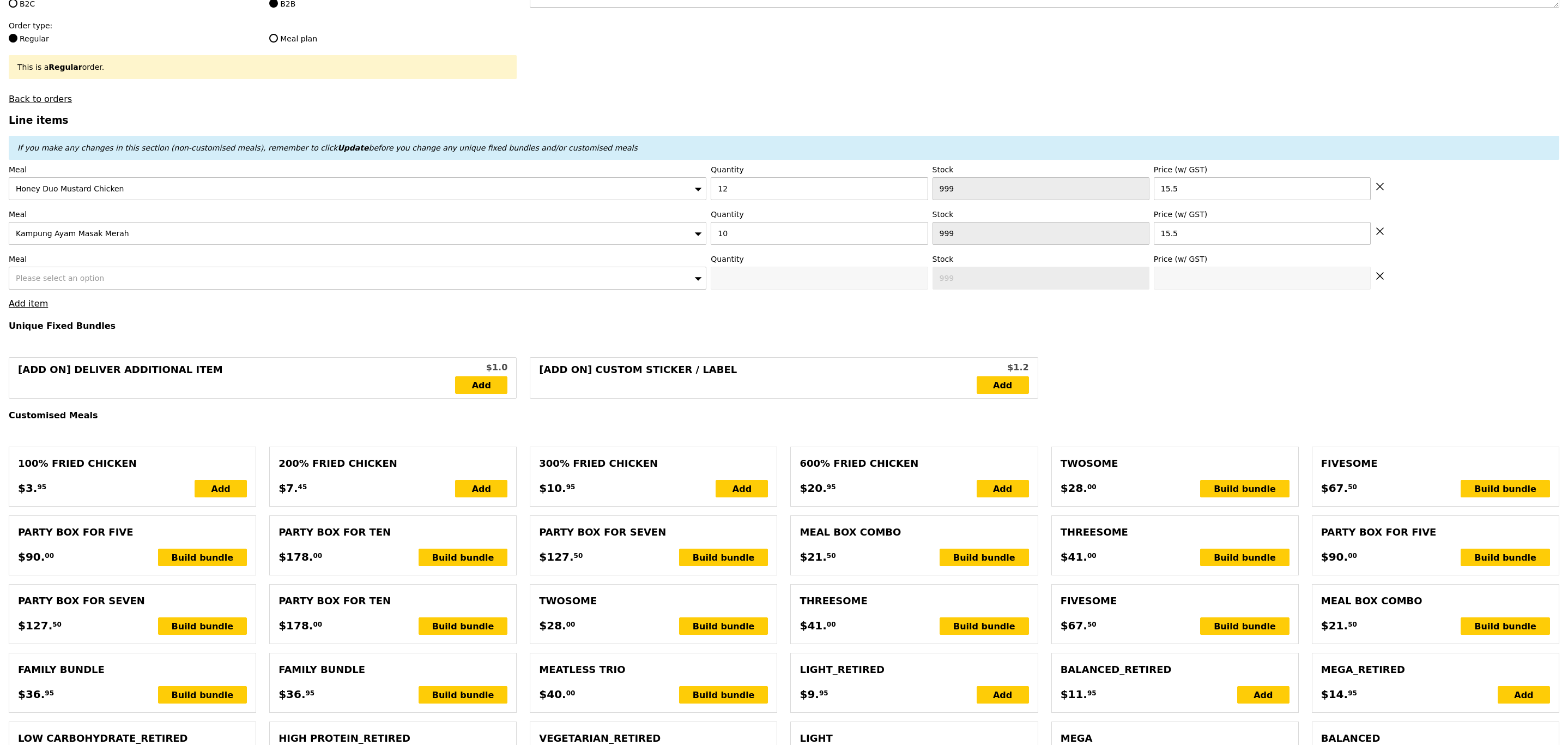
click at [48, 277] on div "Please select an option" at bounding box center [357, 278] width 697 height 23
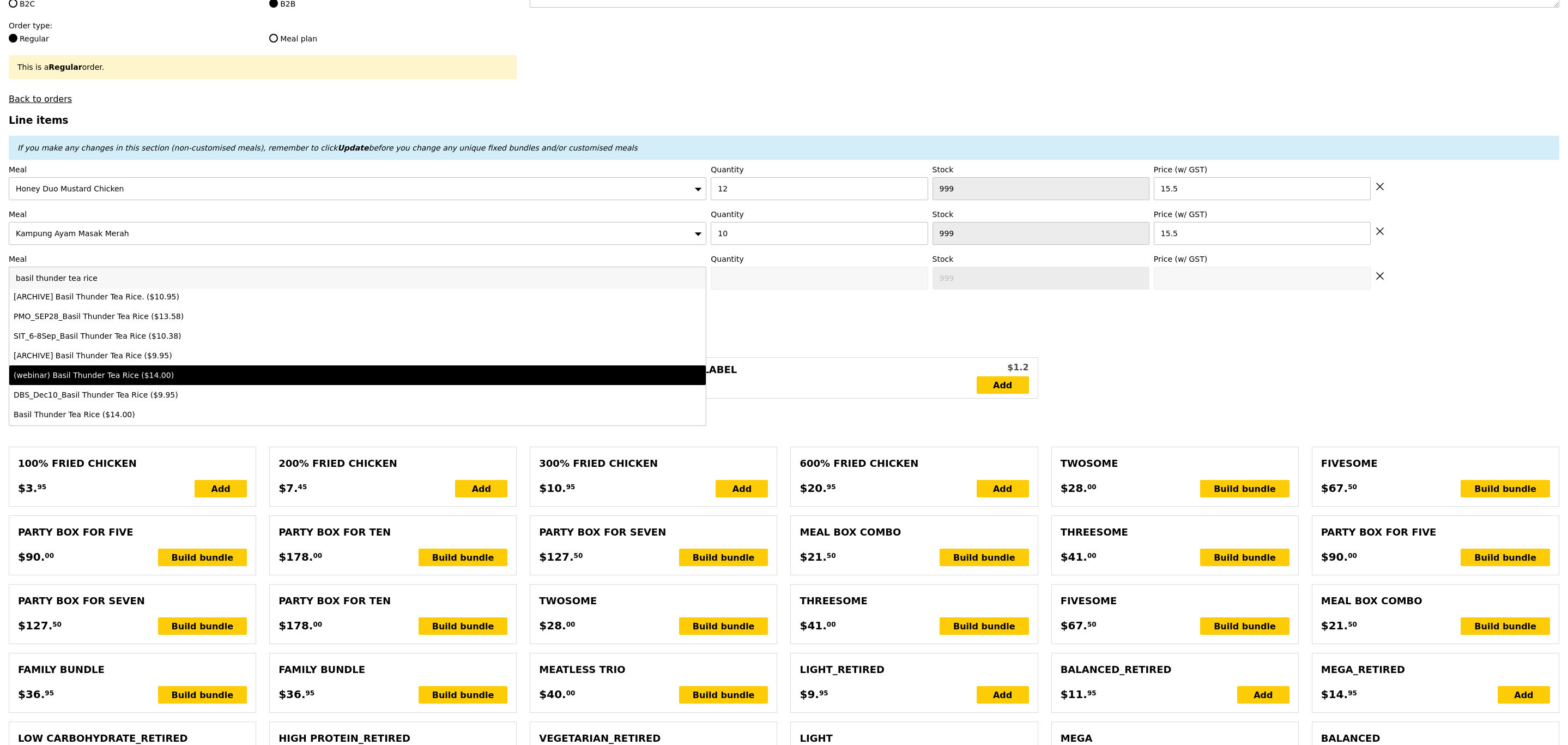
scroll to position [197, 0]
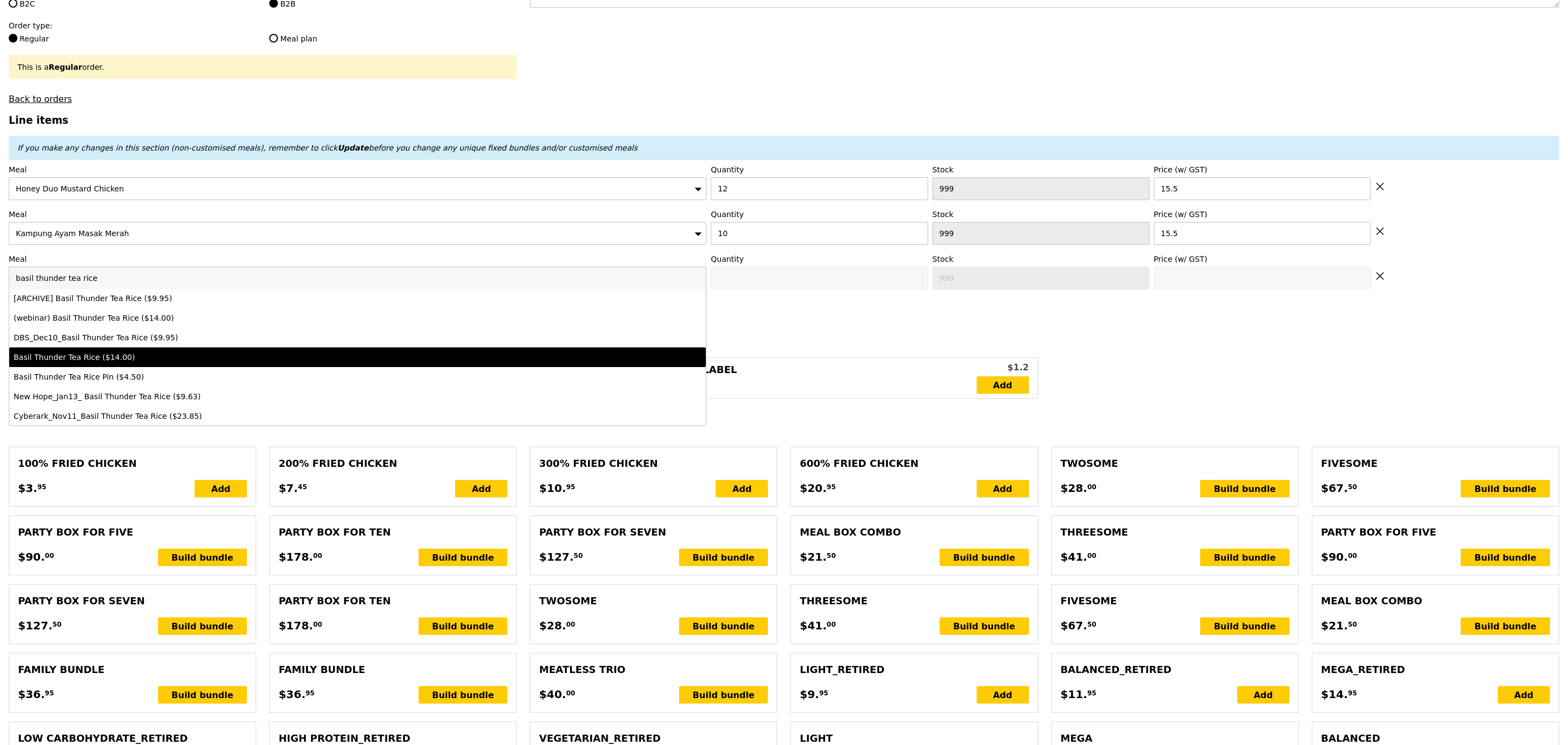
type input "basil thunder tea rice"
click at [127, 363] on div "Basil Thunder Tea Rice ($14.00)" at bounding box center [271, 357] width 516 height 10
type input "Confirm anyway"
type input "0"
type input "14.0"
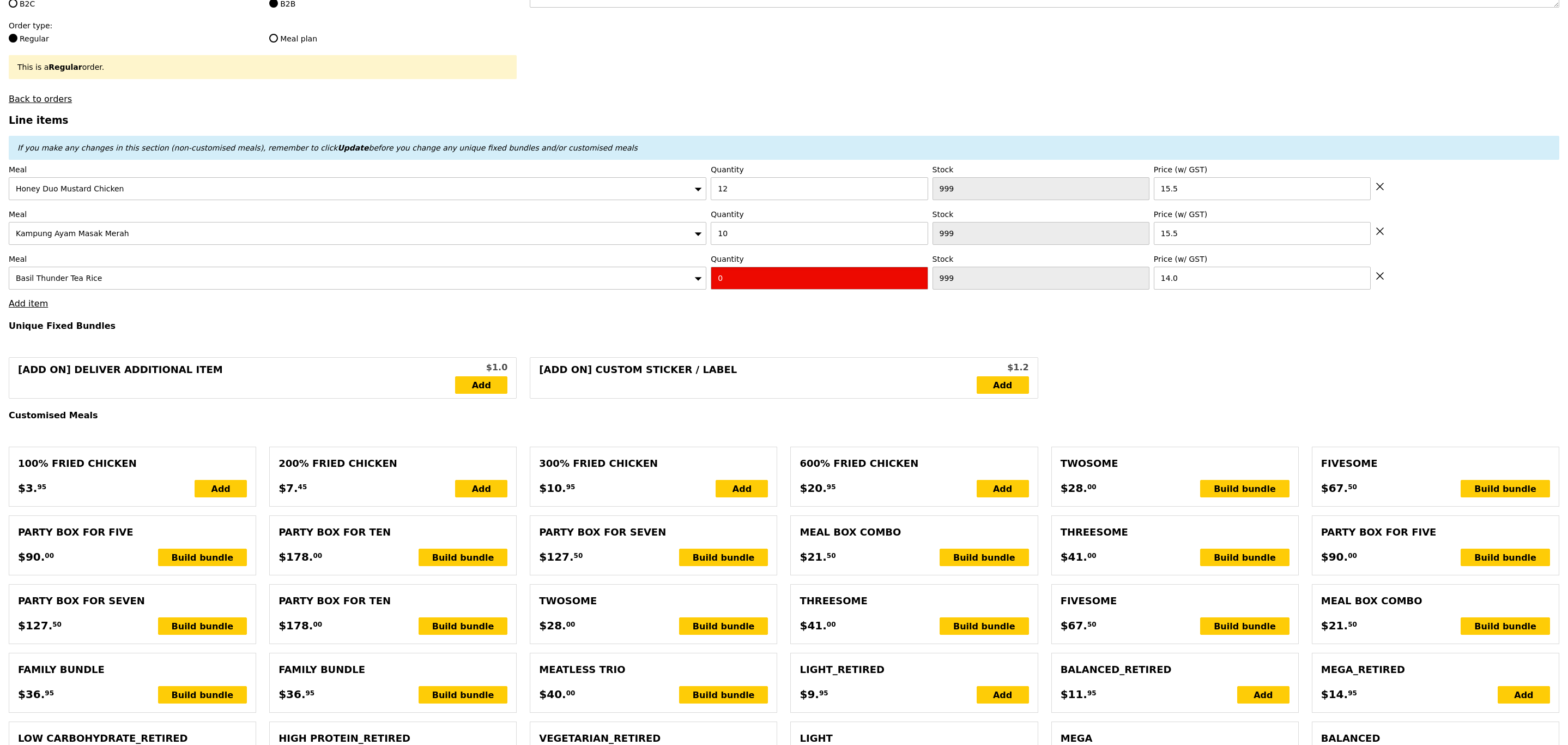
click at [756, 282] on input "0" at bounding box center [819, 278] width 217 height 23
type input "Confirm"
type input "1"
click at [759, 331] on h4 "Unique Fixed Bundles" at bounding box center [784, 325] width 1550 height 10
type input "Loading..."
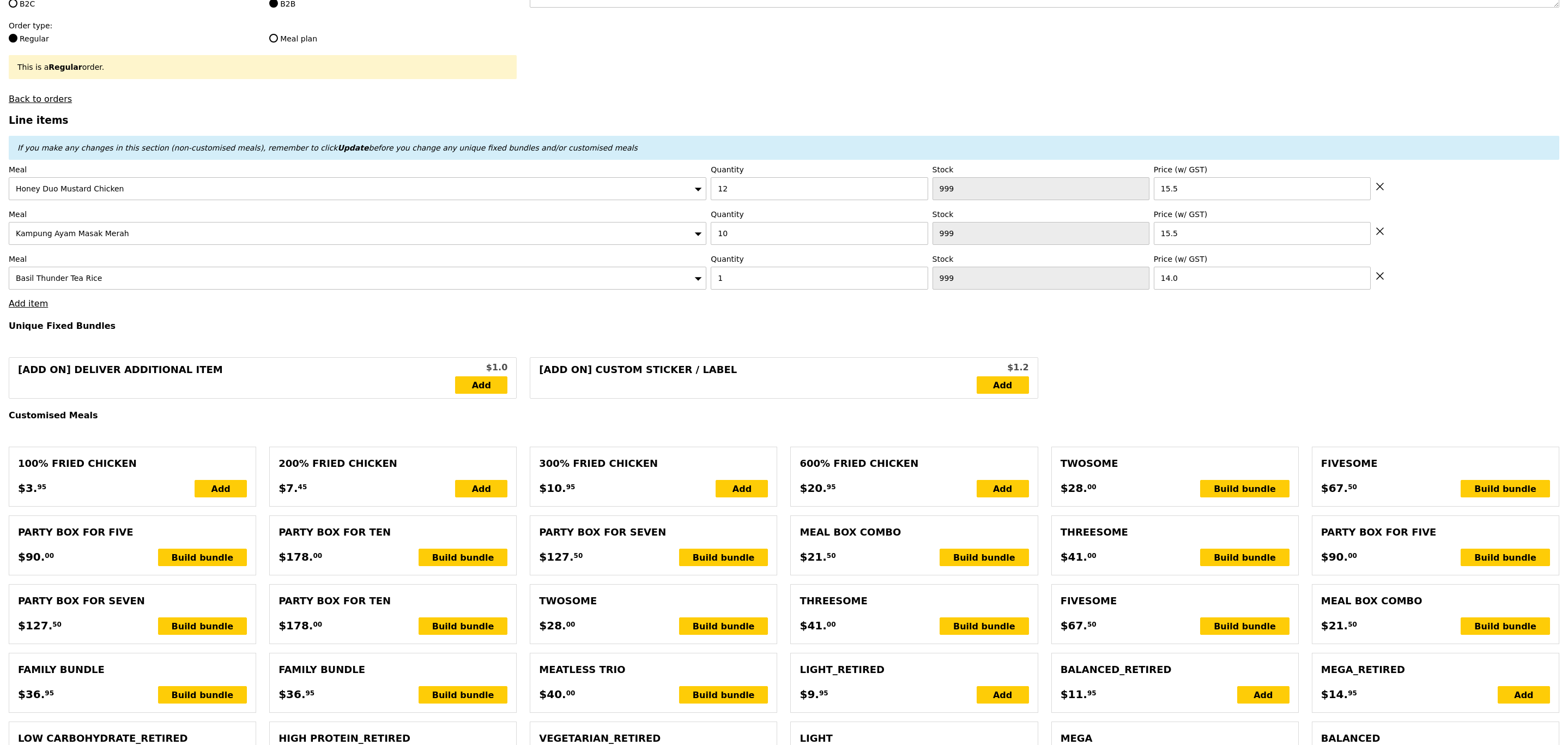
type input "355.00"
type input "358.95"
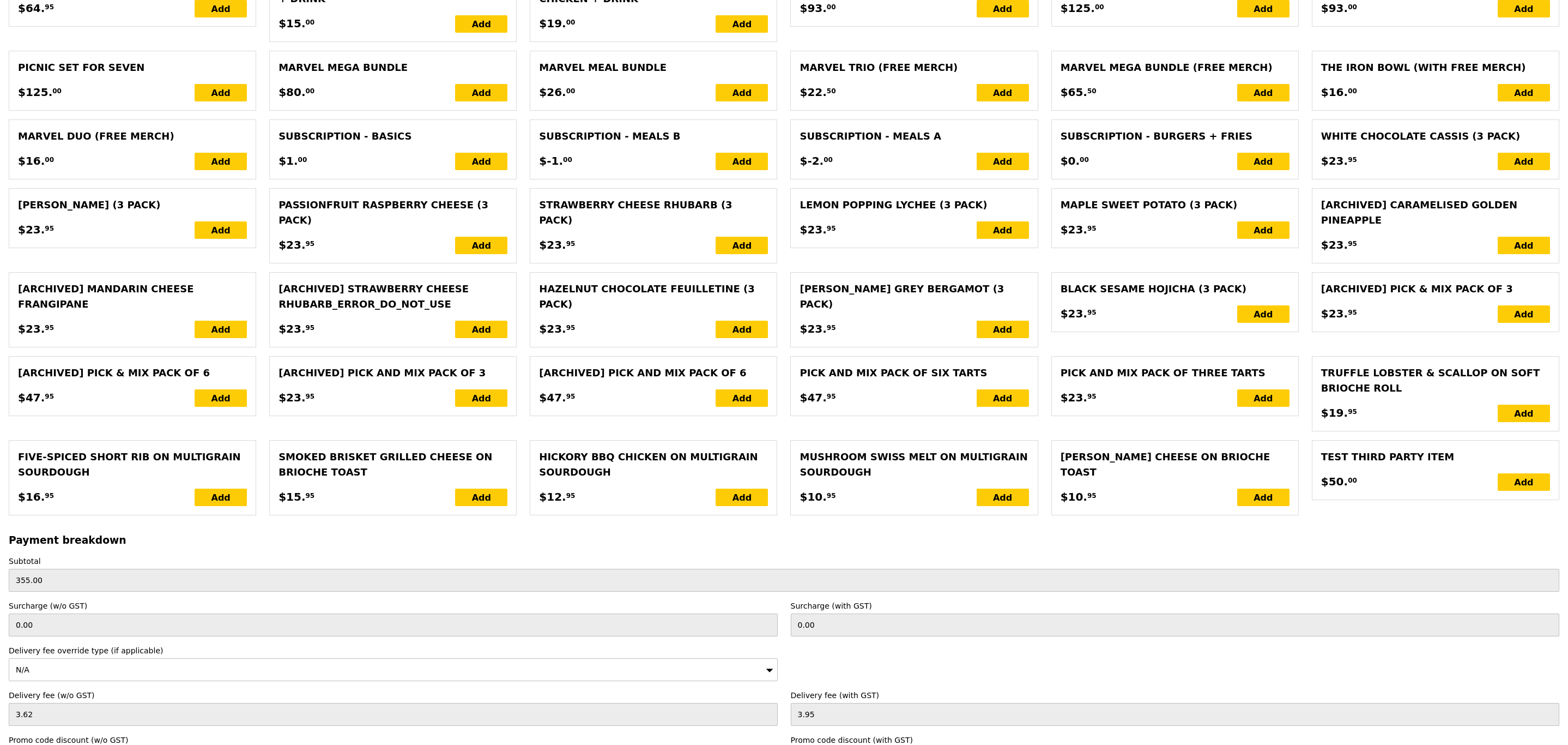
scroll to position [2094, 0]
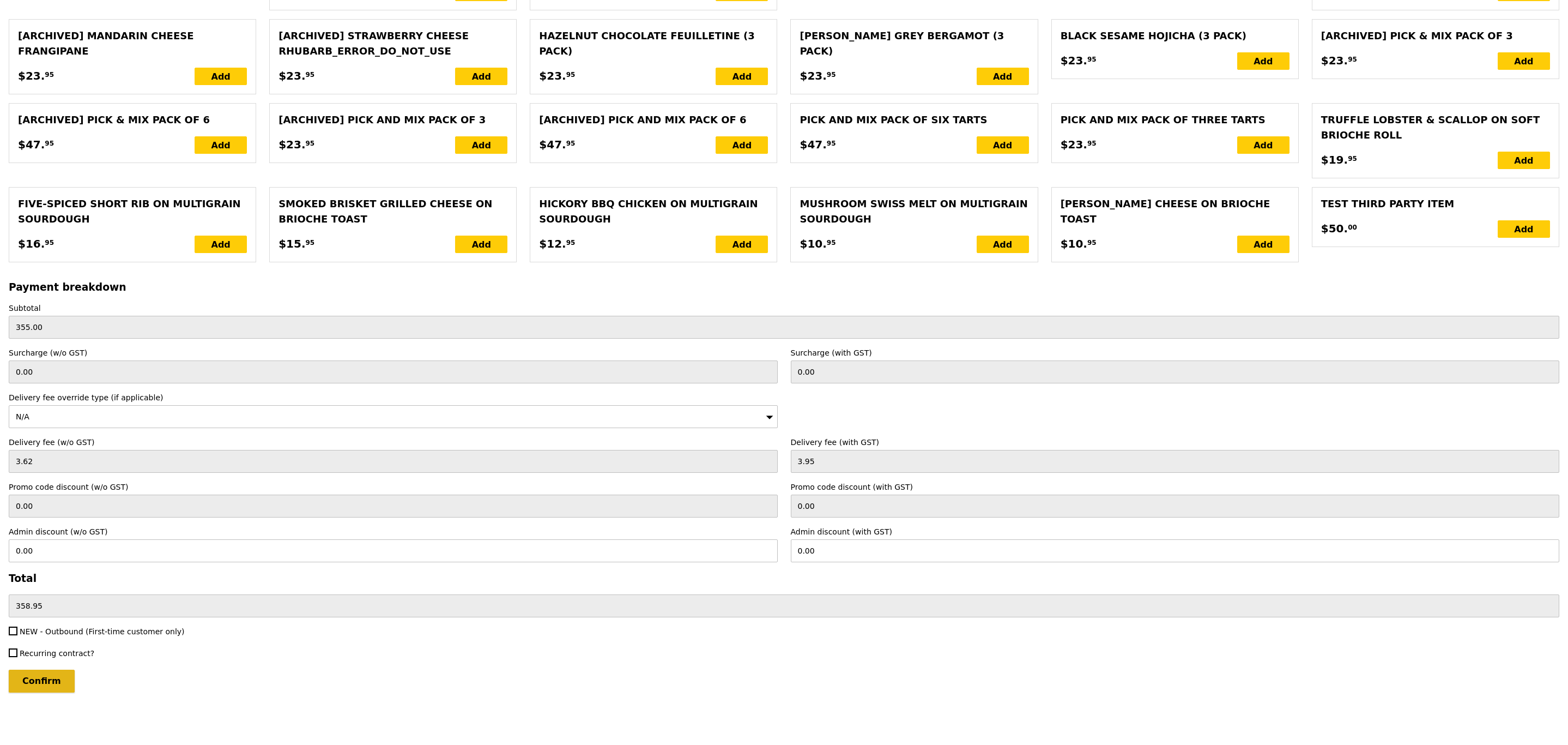
click at [23, 671] on input "Confirm" at bounding box center [41, 681] width 66 height 23
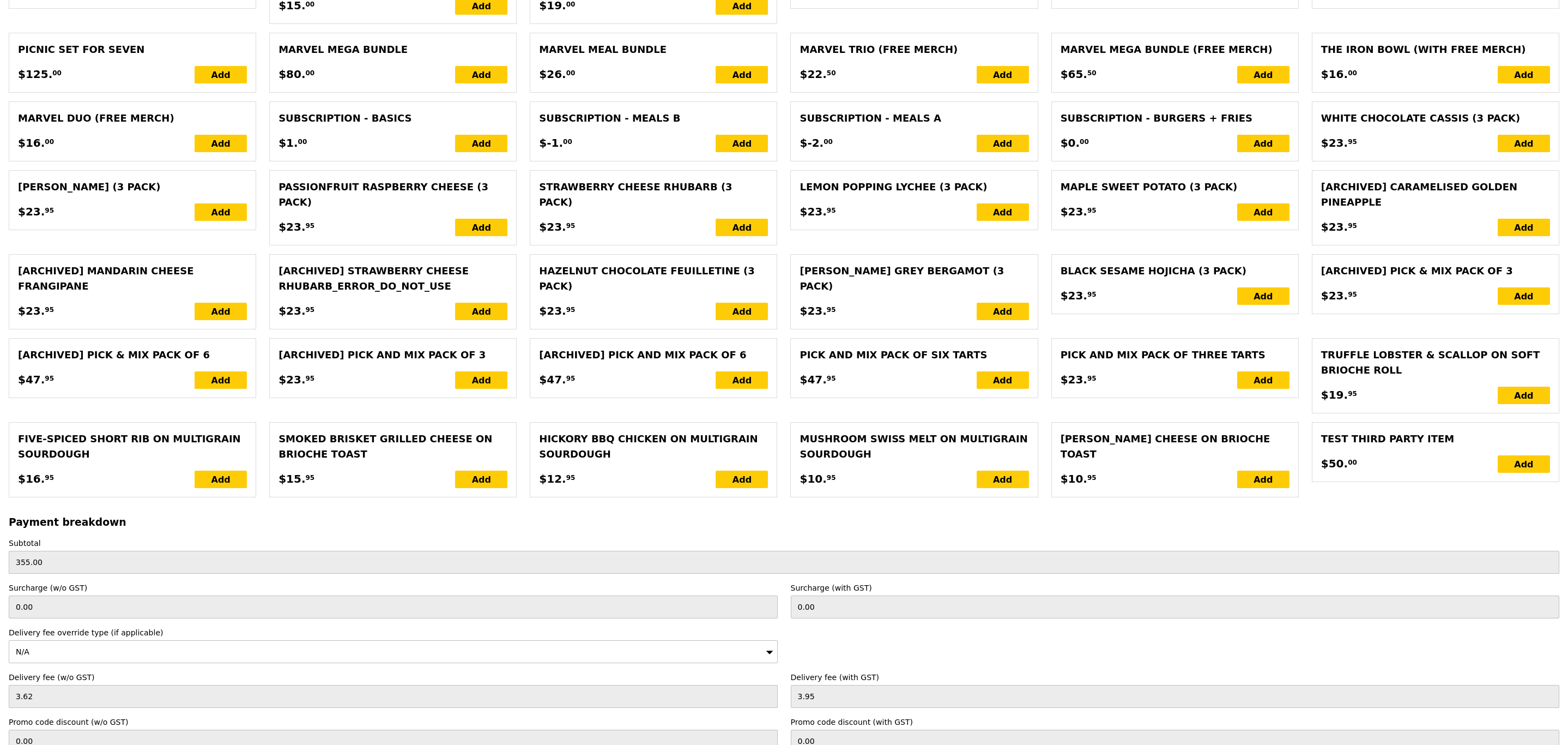
scroll to position [2127, 0]
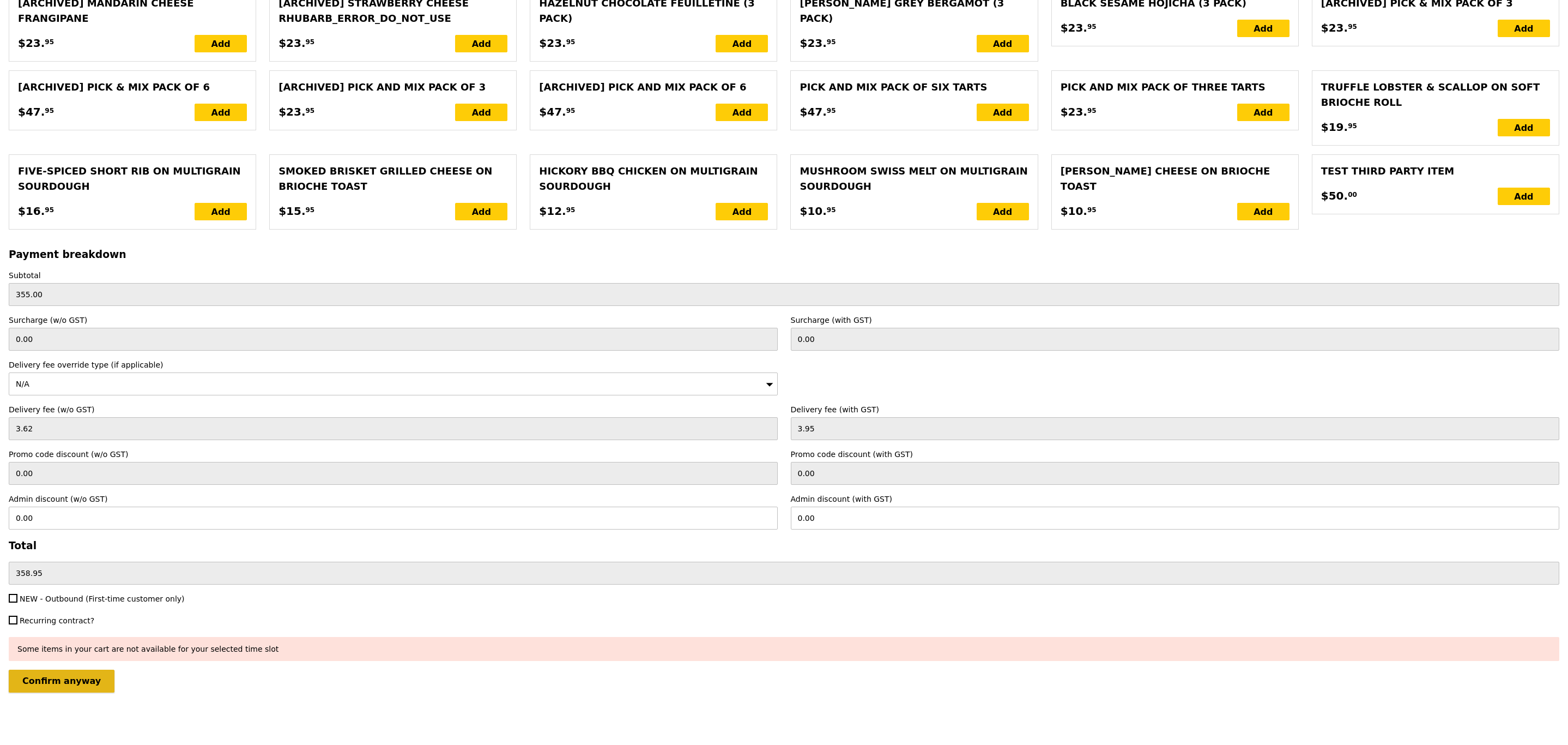
click at [50, 674] on input "Confirm anyway" at bounding box center [61, 681] width 106 height 23
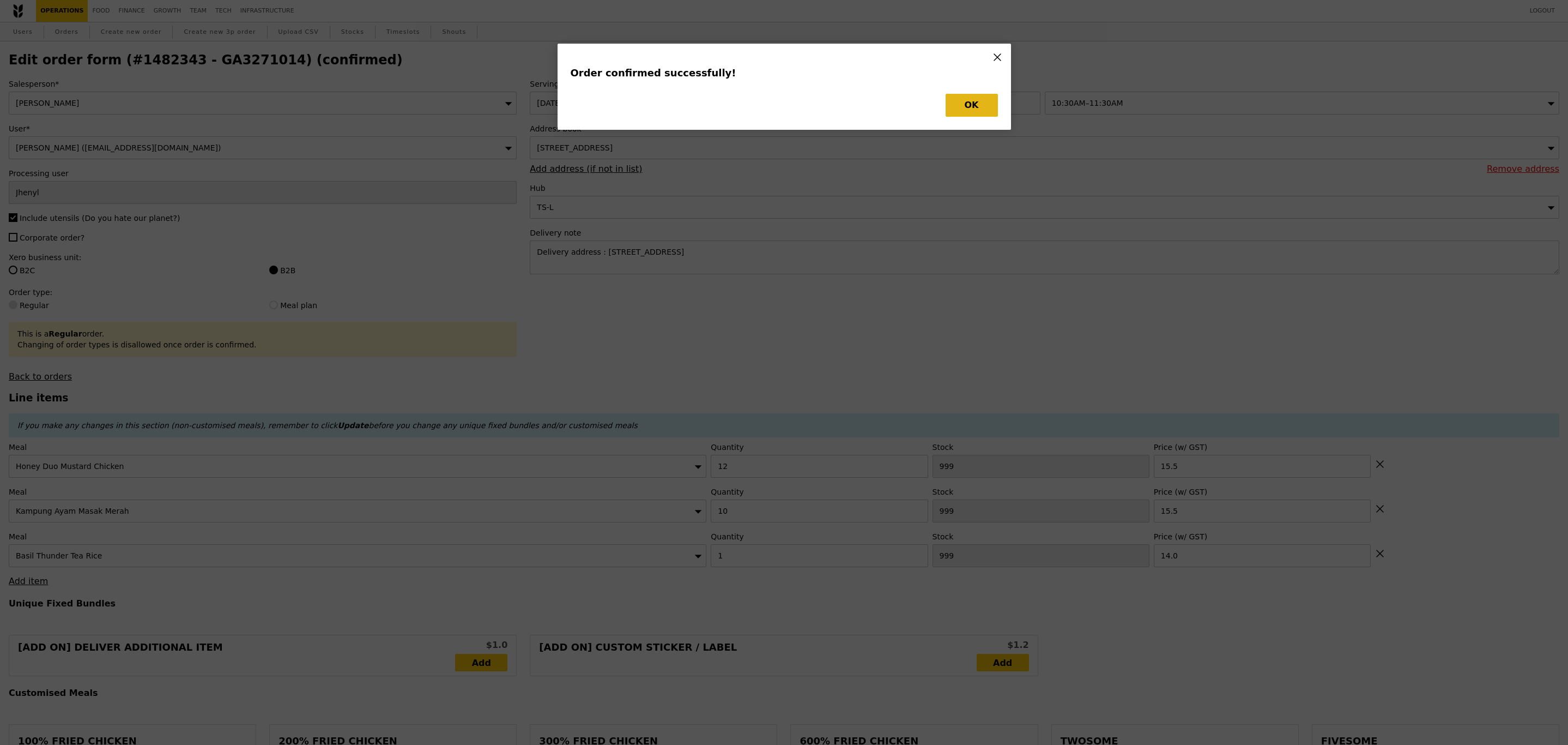
type input "Loading..."
checkbox input "false"
type input "1"
type input "14.00"
type input "15.50"
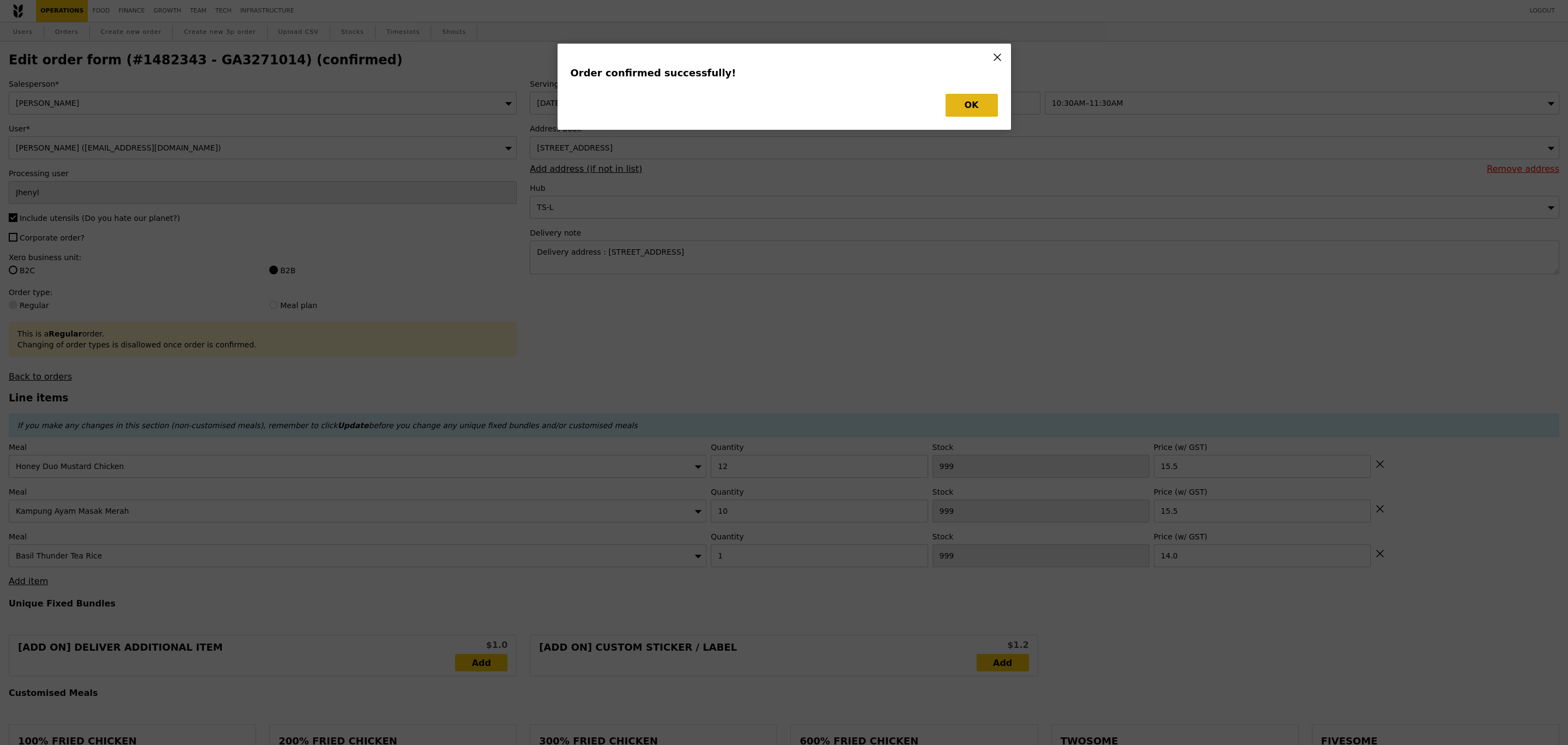
type input "12"
type input "15.50"
click at [973, 105] on button "OK" at bounding box center [971, 106] width 52 height 23
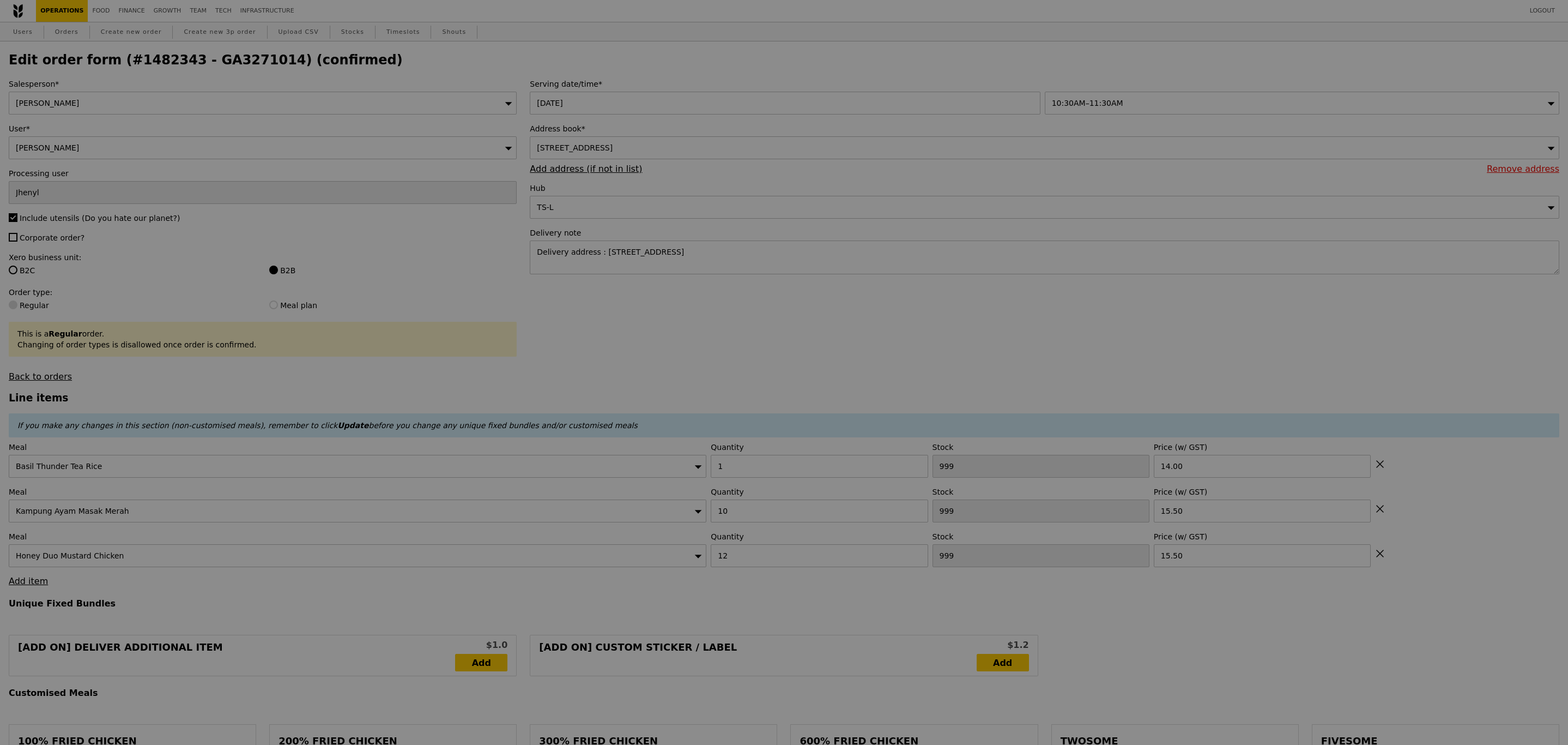
type input "Update"
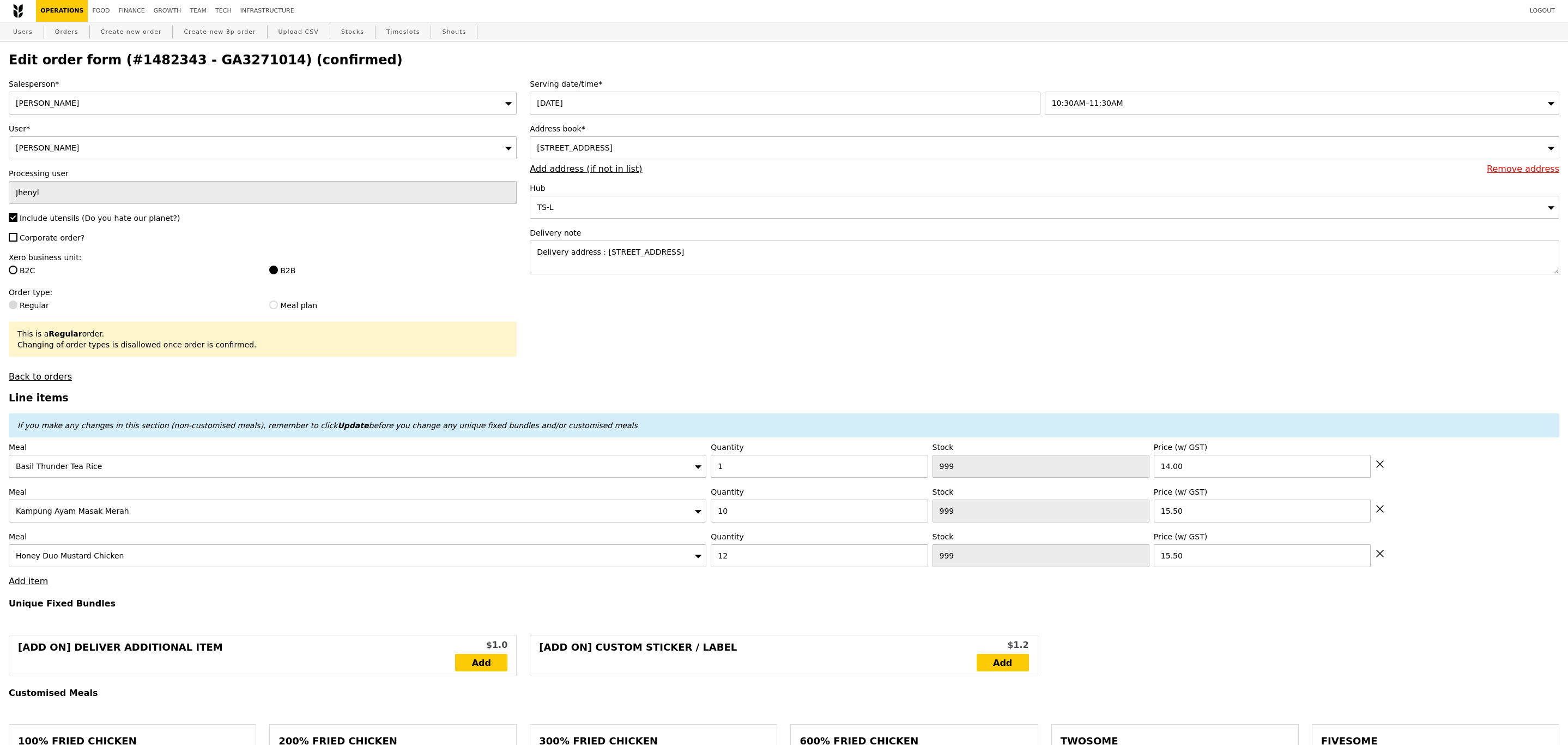
click at [196, 56] on h2 "Edit order form (#1482343 - GA3271014) (confirmed)" at bounding box center [784, 60] width 1550 height 15
copy h2 "GA3271014"
click at [59, 13] on link "Operations" at bounding box center [62, 10] width 51 height 22
select select "100"
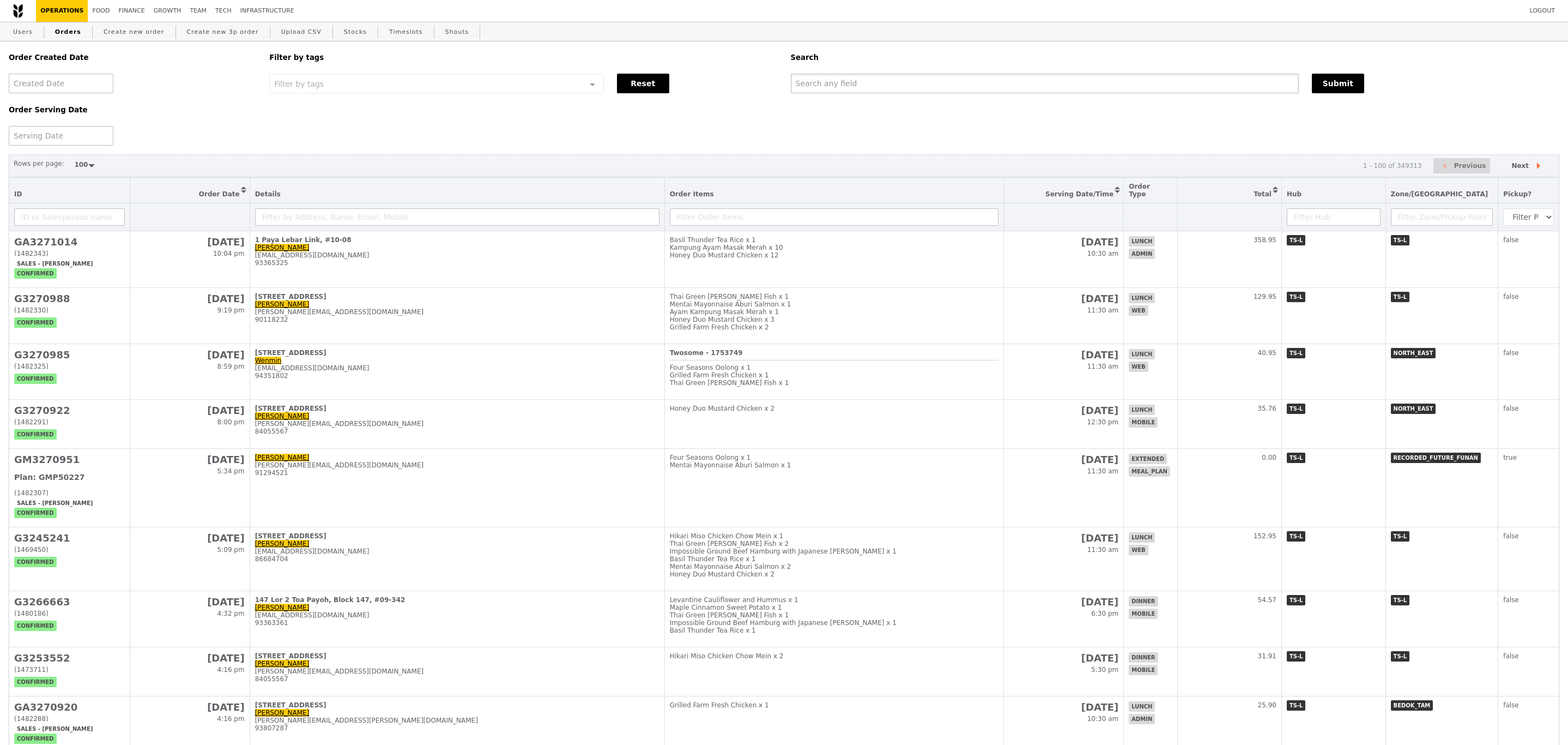
click at [827, 88] on input "text" at bounding box center [1044, 83] width 508 height 20
paste input "GA3271014"
type input "GA3271014"
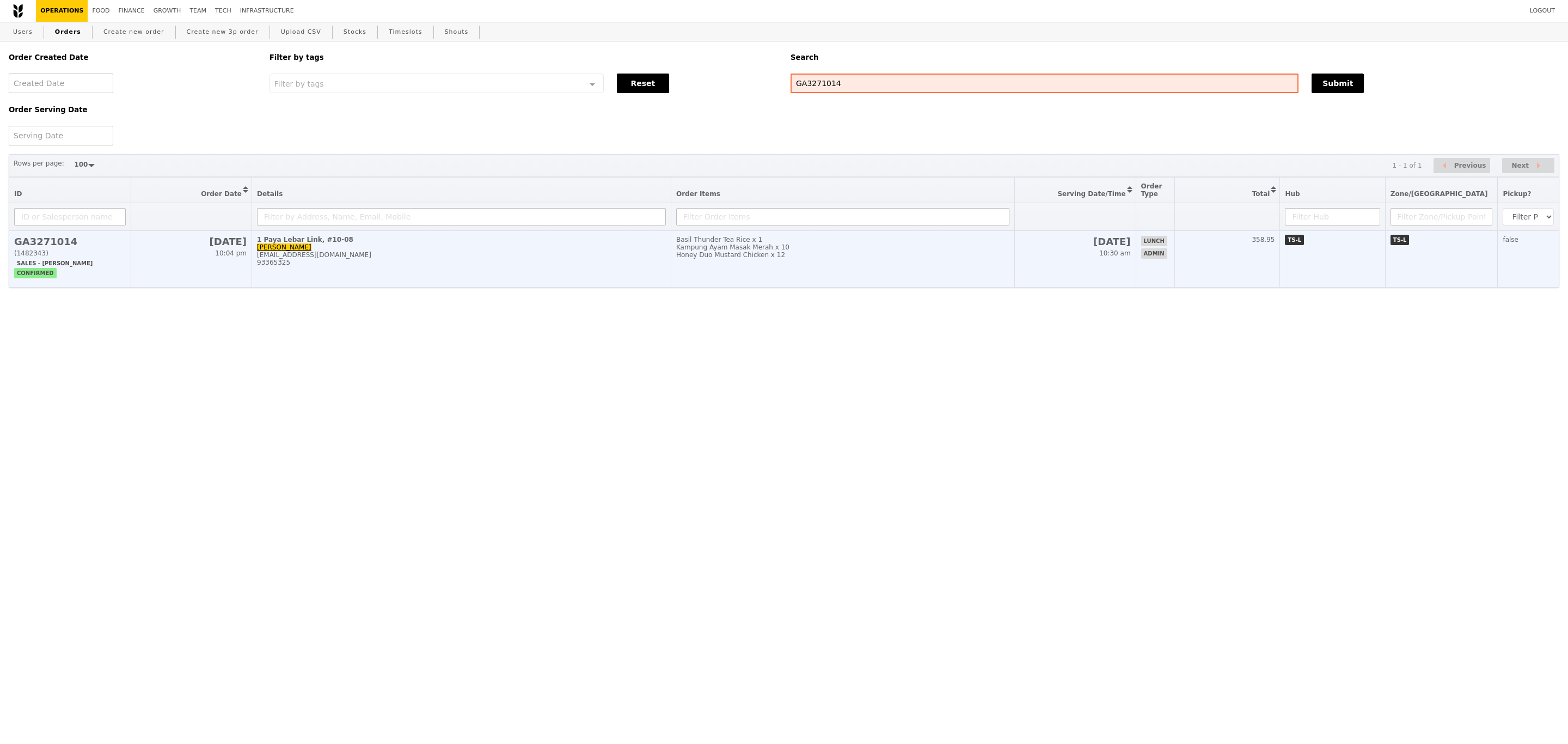
click at [756, 251] on div "Kampung Ayam Masak Merah x 10" at bounding box center [843, 247] width 334 height 8
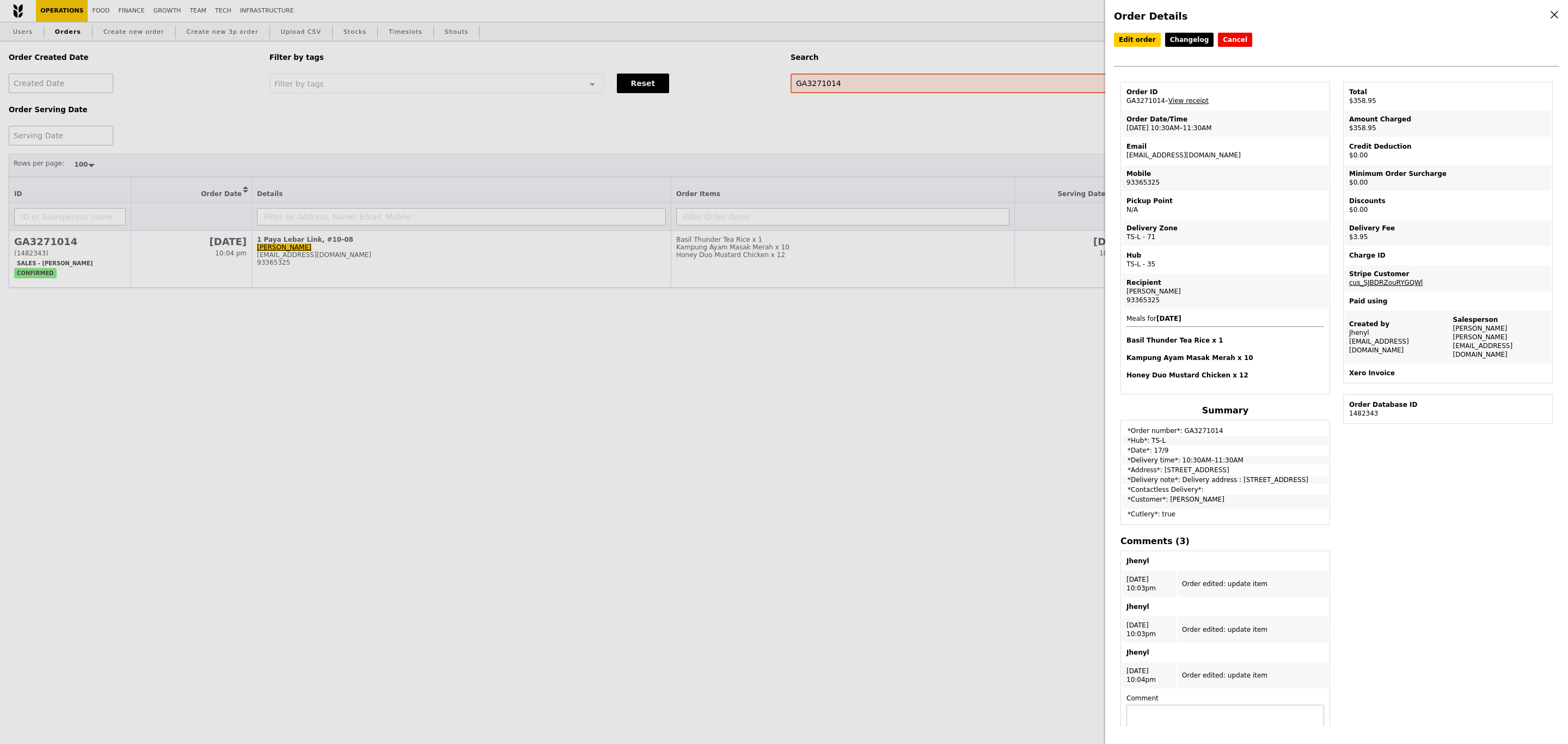
click at [1059, 381] on div "Order Details Edit order Changelog Cancel Order ID GA3271014 – View receipt Ord…" at bounding box center [784, 372] width 1568 height 744
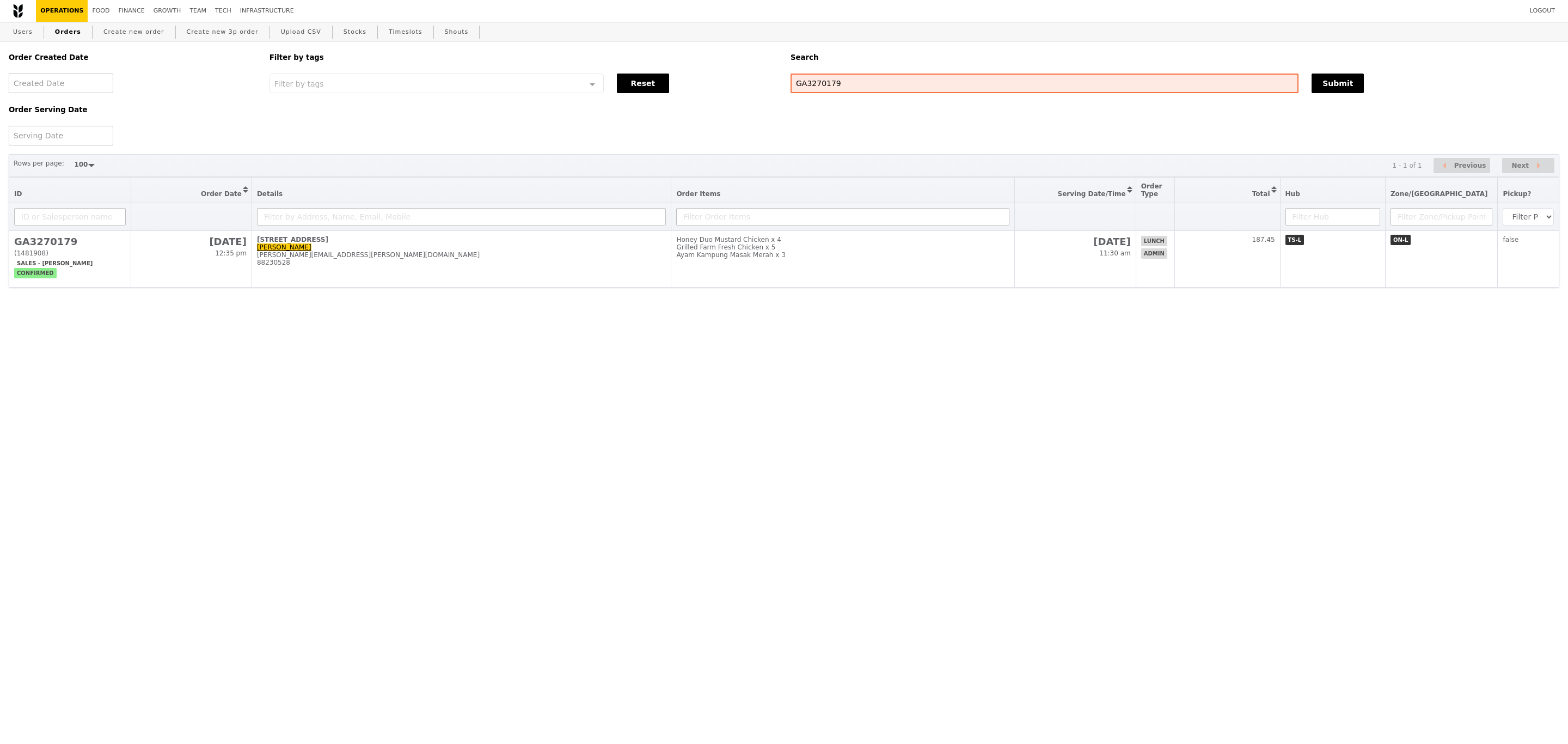
select select "100"
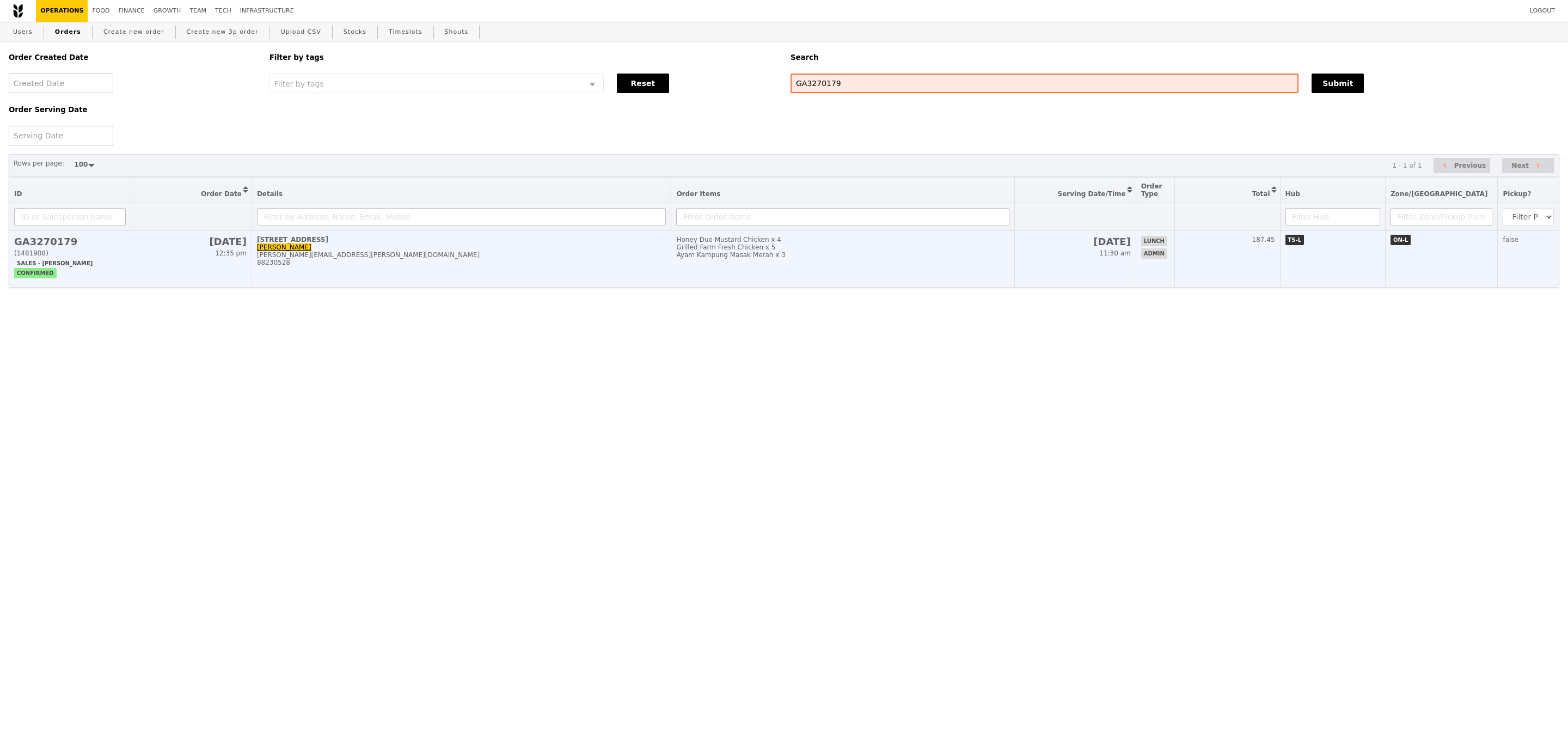
click at [835, 251] on div "Grilled Farm Fresh Chicken x 5" at bounding box center [843, 247] width 334 height 8
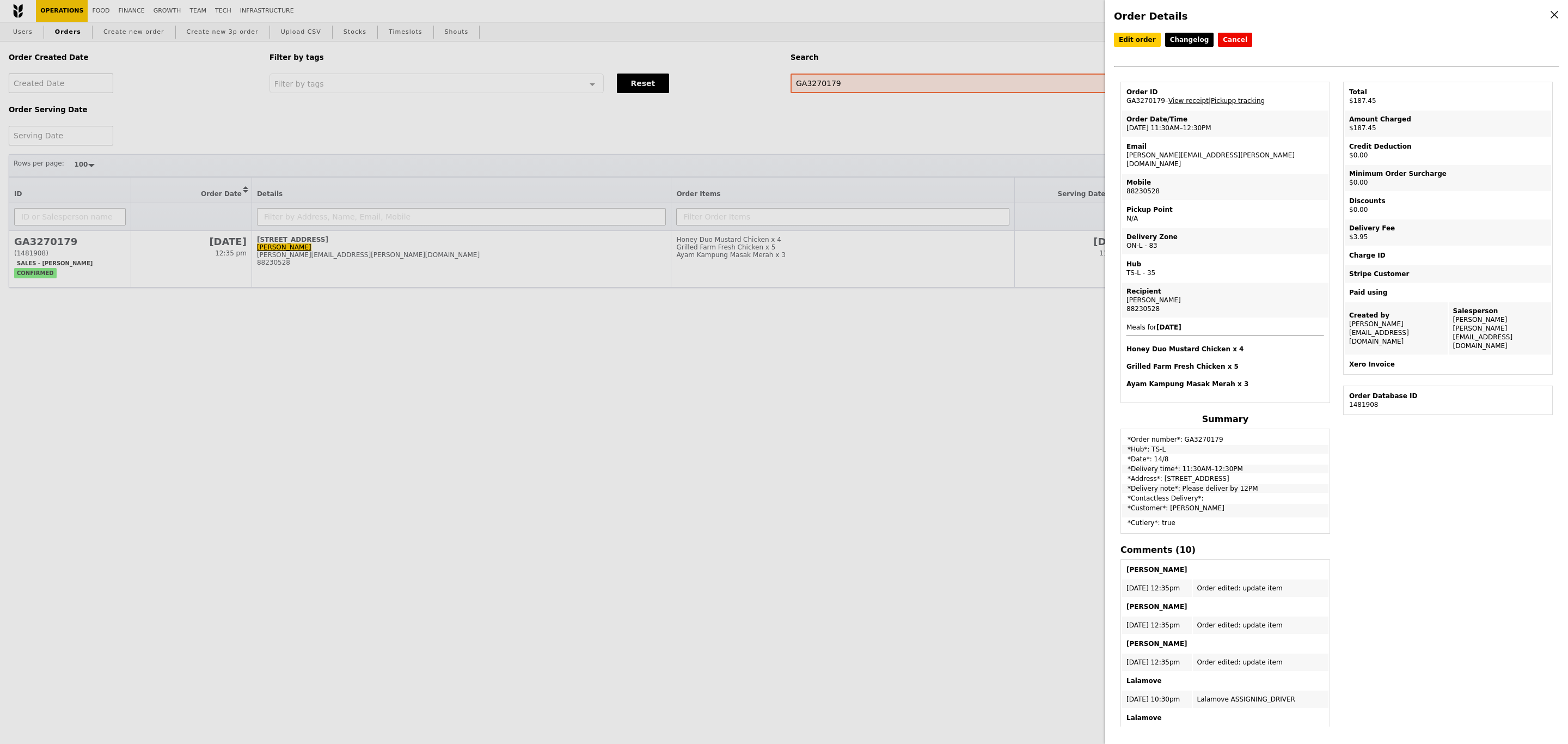
click at [1163, 157] on td "Email maria.raymundo@bwenergy.no" at bounding box center [1225, 155] width 206 height 35
copy td "[PERSON_NAME][EMAIL_ADDRESS][PERSON_NAME][DOMAIN_NAME]"
click at [956, 415] on div "Order Details Edit order Changelog Cancel Order ID GA3270179 – View receipt | P…" at bounding box center [784, 372] width 1568 height 744
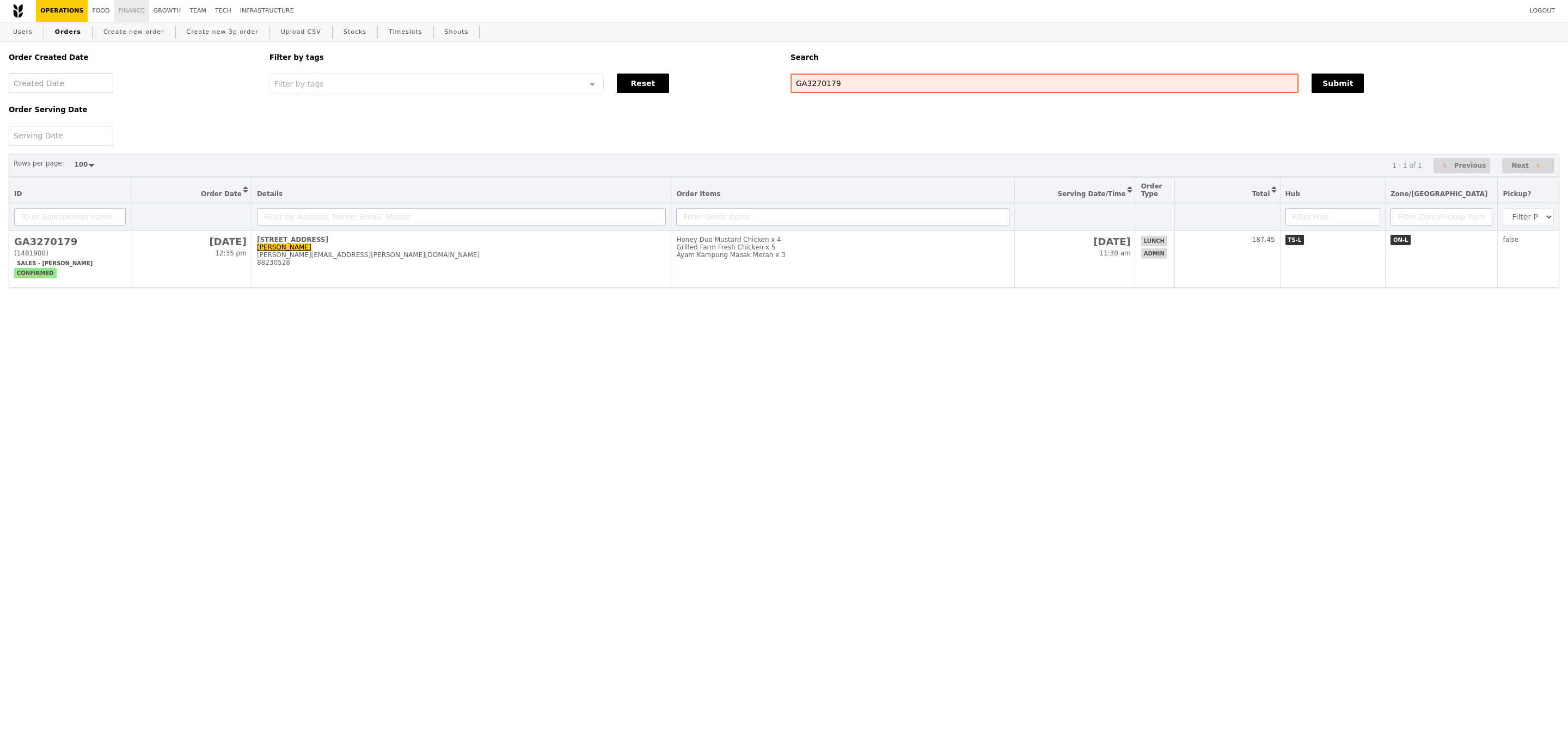
click at [119, 7] on link "Finance" at bounding box center [131, 10] width 35 height 22
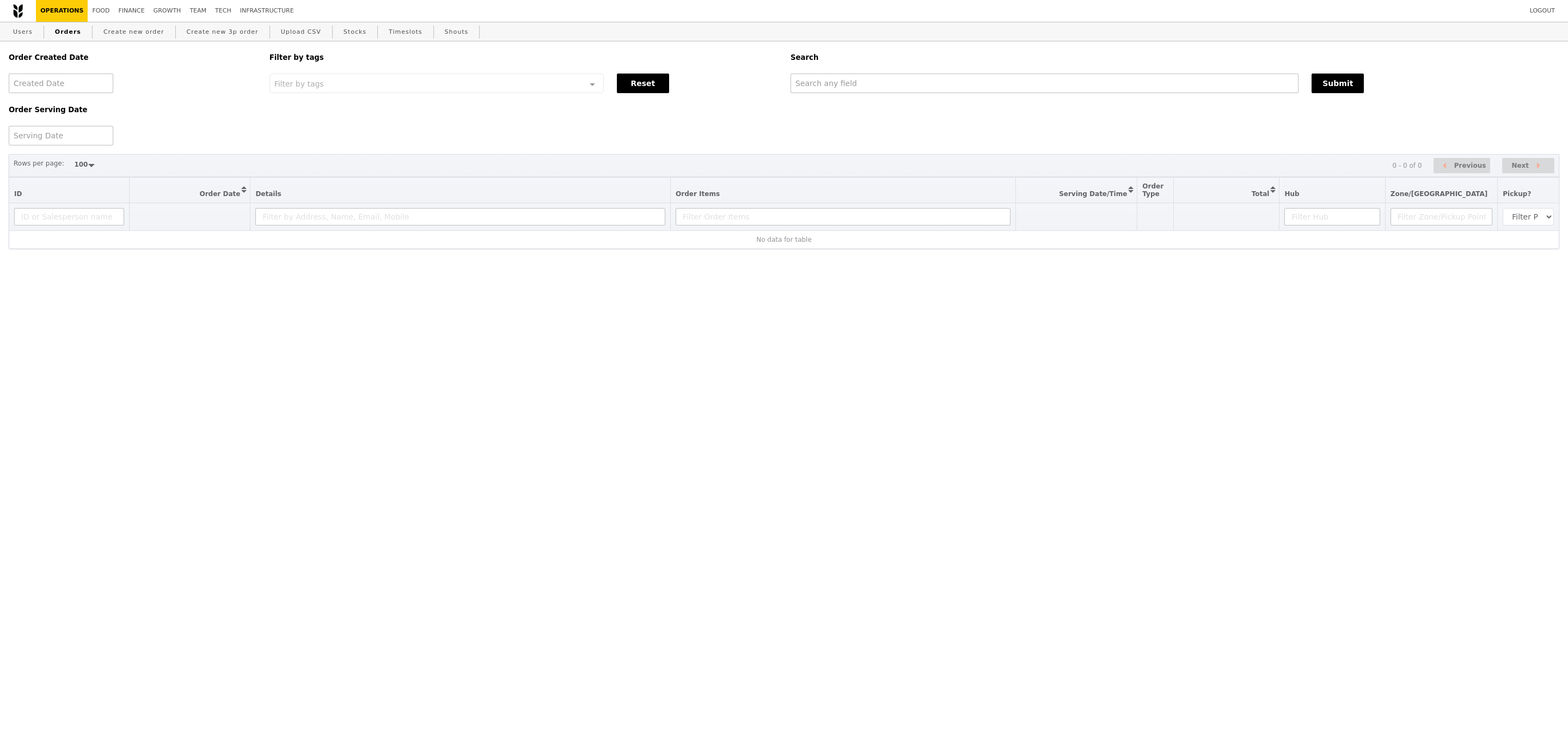
select select "100"
click at [1038, 90] on input "text" at bounding box center [1044, 83] width 508 height 20
paste input "GA3270179"
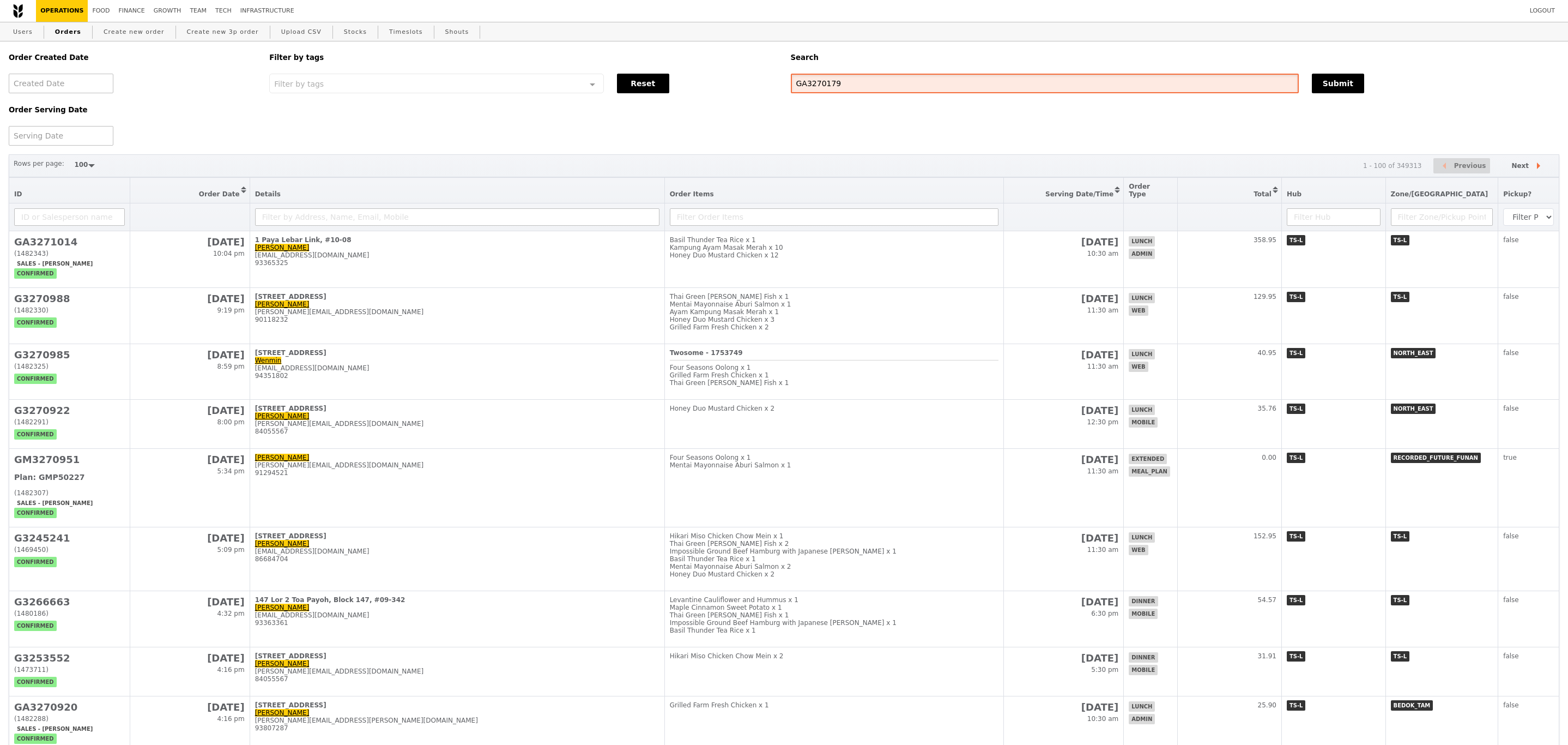
type input "GA3270179"
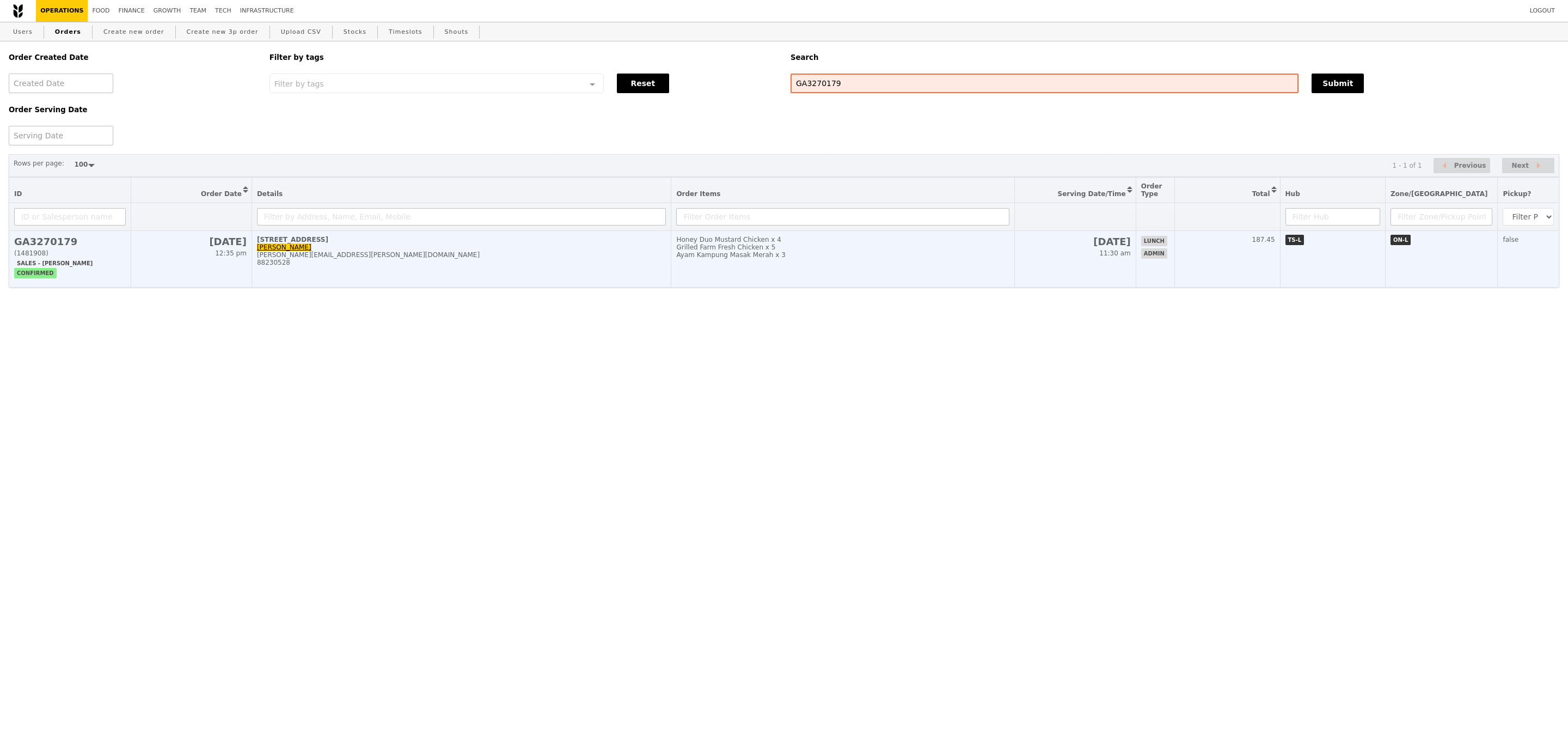
click at [1095, 288] on td "14 Aug 11:30 am" at bounding box center [1075, 259] width 121 height 57
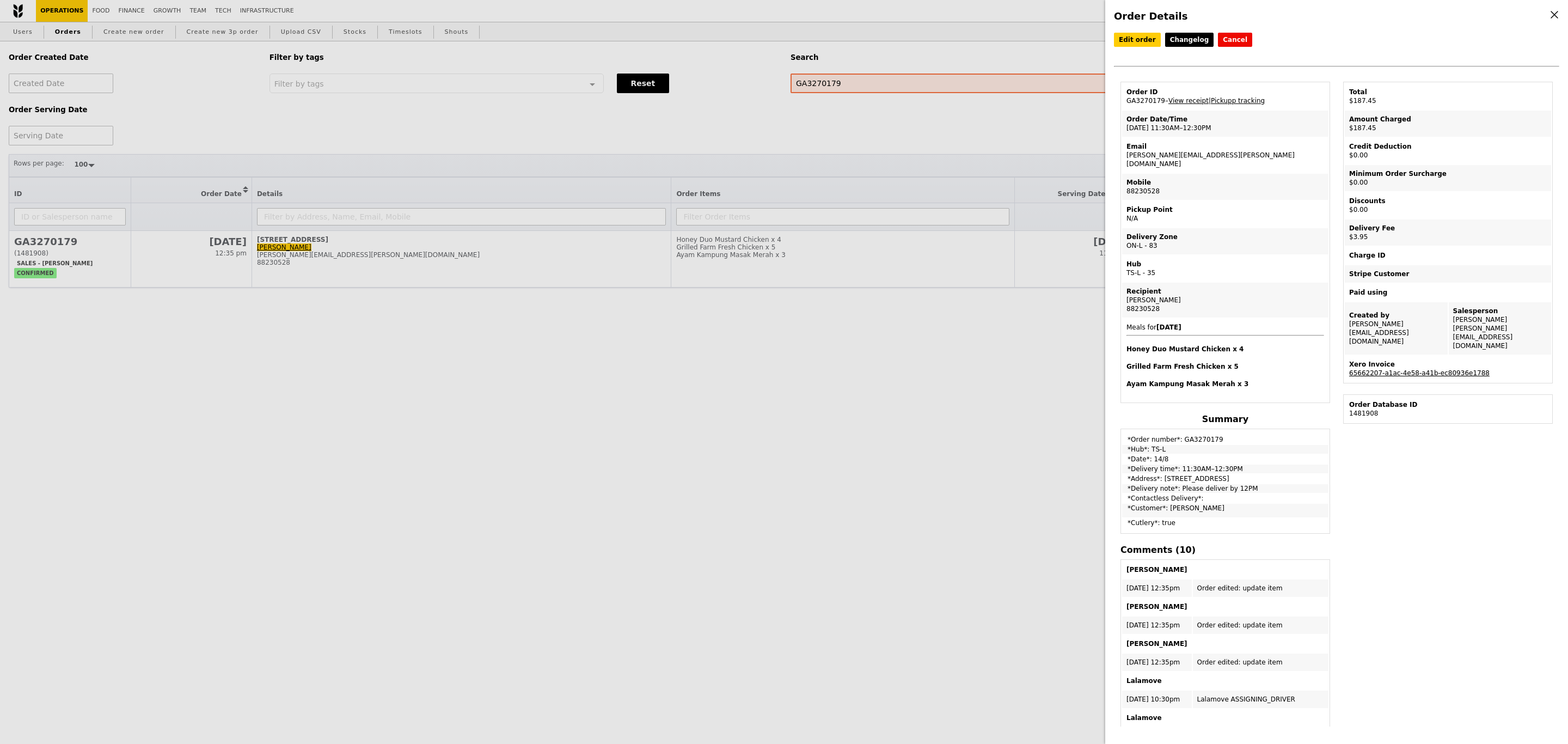
click at [1379, 369] on link "65662207-a1ac-4e58-a41b-ec80936e1788" at bounding box center [1420, 372] width 141 height 8
